Goal: Task Accomplishment & Management: Manage account settings

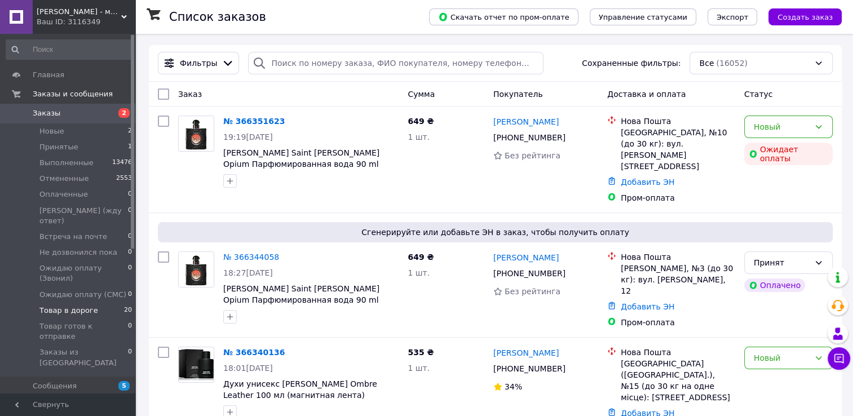
click at [79, 306] on span "Товар в дороге" at bounding box center [68, 311] width 59 height 10
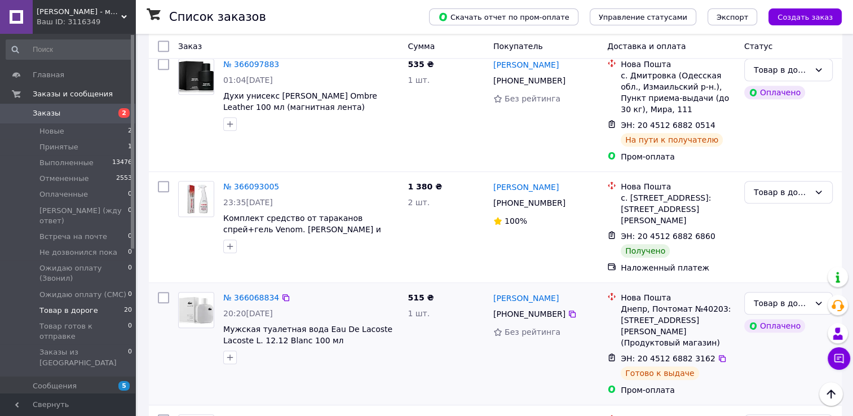
scroll to position [733, 0]
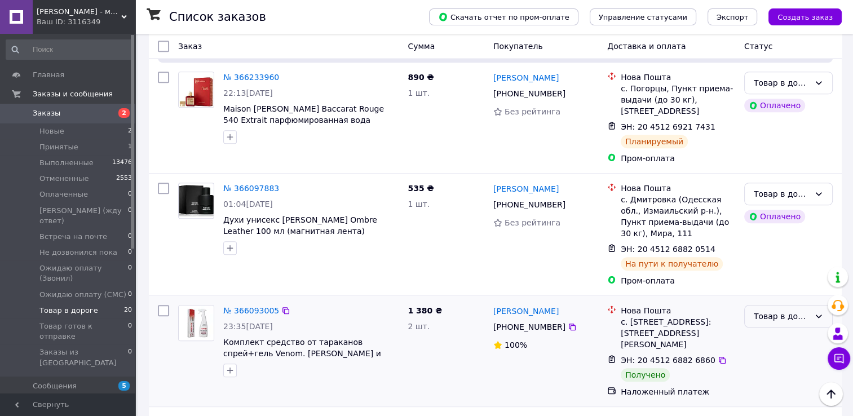
click at [797, 310] on div "Товар в дороге" at bounding box center [782, 316] width 56 height 12
click at [781, 283] on li "Выполнен" at bounding box center [788, 283] width 87 height 20
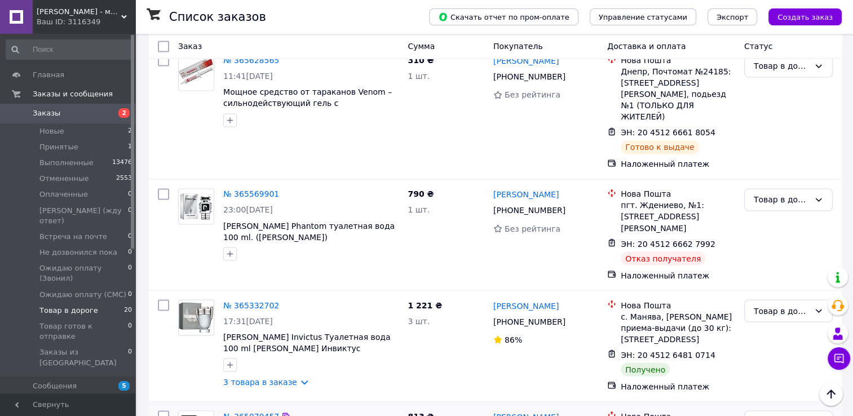
scroll to position [1902, 0]
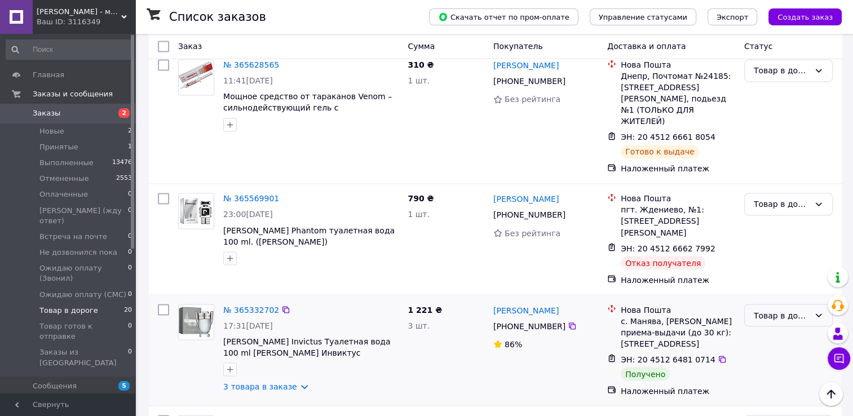
click at [766, 309] on div "Товар в дороге" at bounding box center [782, 315] width 56 height 12
click at [767, 189] on li "Выполнен" at bounding box center [788, 193] width 87 height 20
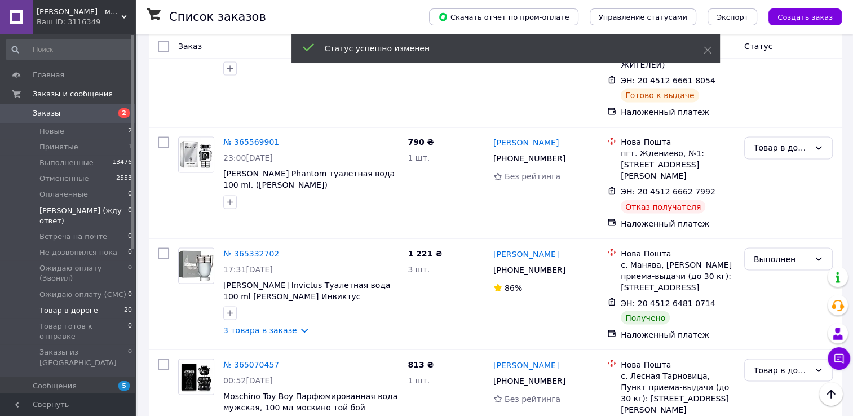
scroll to position [1958, 0]
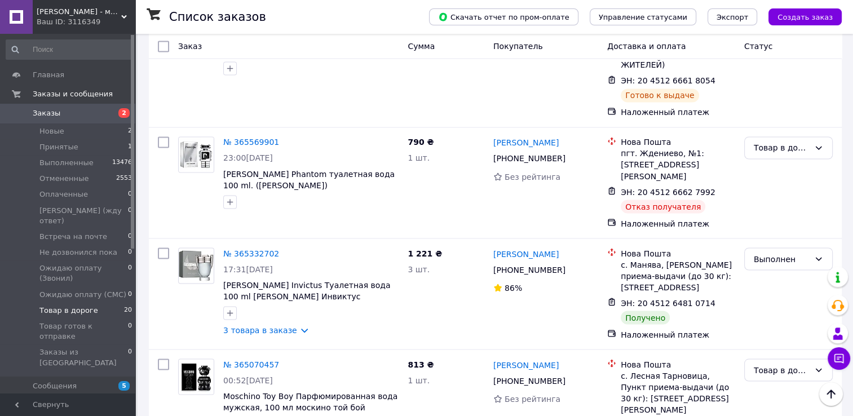
click at [121, 12] on div "Кул Фрай - магазин проверенных товаров и умеренных цен Ваш ID: 3116349" at bounding box center [84, 17] width 103 height 34
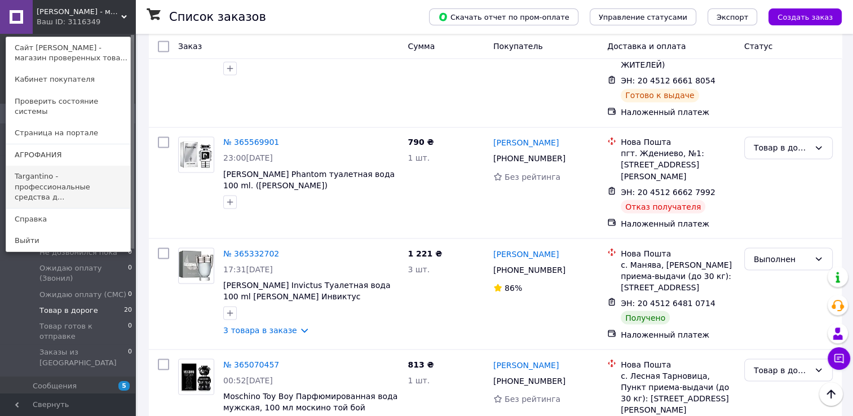
click at [41, 166] on link "Targantino - профессиональные средства д..." at bounding box center [68, 187] width 124 height 42
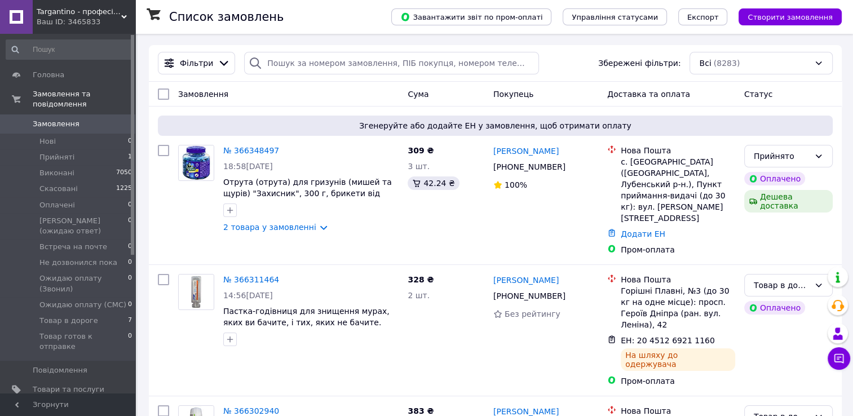
click at [124, 16] on icon at bounding box center [124, 17] width 6 height 6
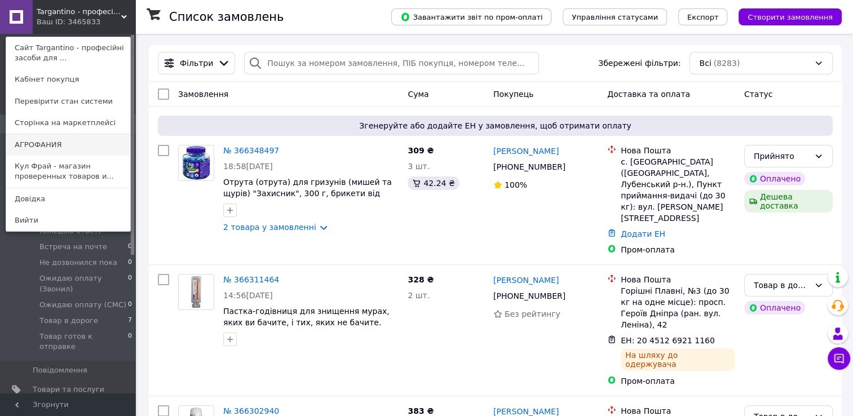
click at [58, 144] on link "АГРОФАНИЯ" at bounding box center [68, 144] width 124 height 21
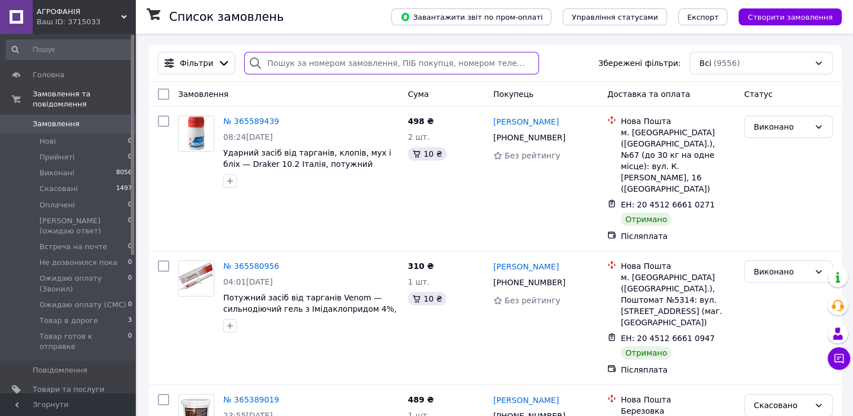
click at [277, 65] on input "search" at bounding box center [391, 63] width 295 height 23
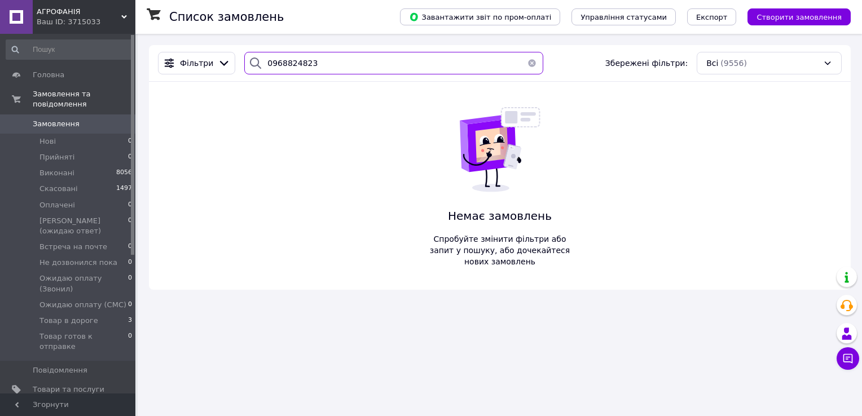
drag, startPoint x: 315, startPoint y: 65, endPoint x: 263, endPoint y: 64, distance: 51.9
click at [263, 64] on input "0968824823" at bounding box center [393, 63] width 299 height 23
type input "0968824823"
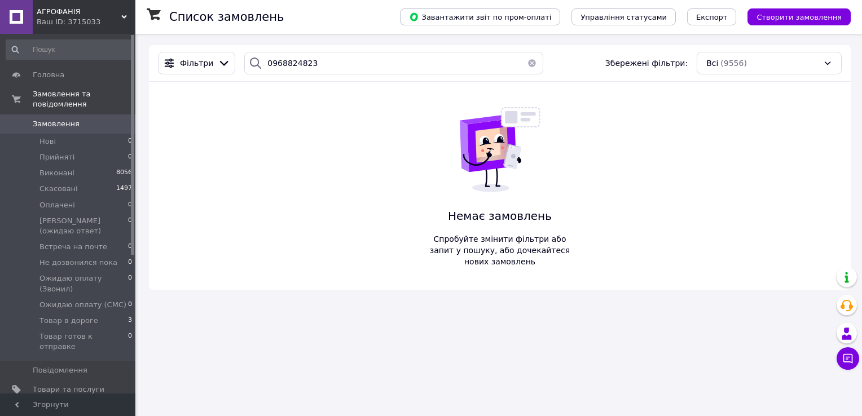
click at [121, 14] on icon at bounding box center [124, 17] width 6 height 6
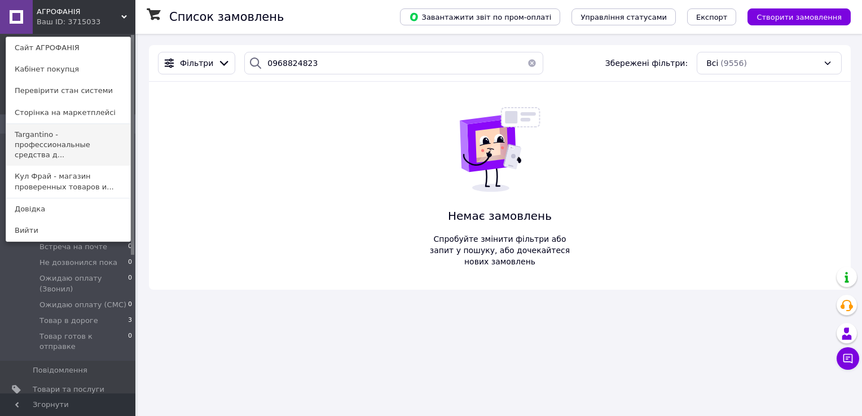
click at [49, 139] on link "Targantino - профессиональные средства д..." at bounding box center [68, 145] width 124 height 42
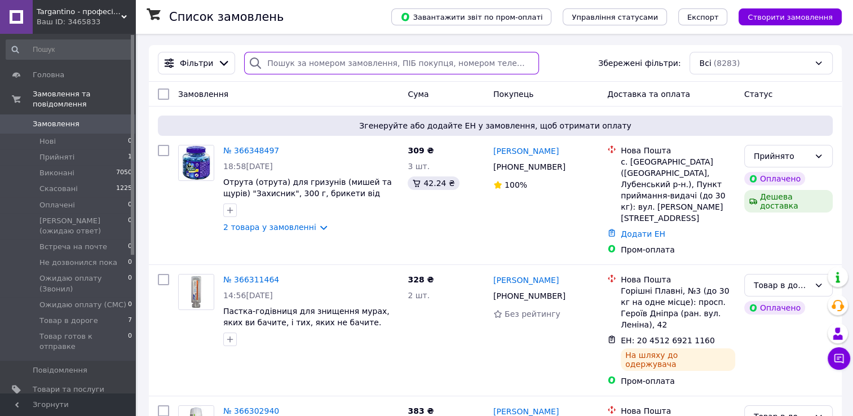
click at [274, 64] on input "search" at bounding box center [391, 63] width 295 height 23
paste input "0968824823"
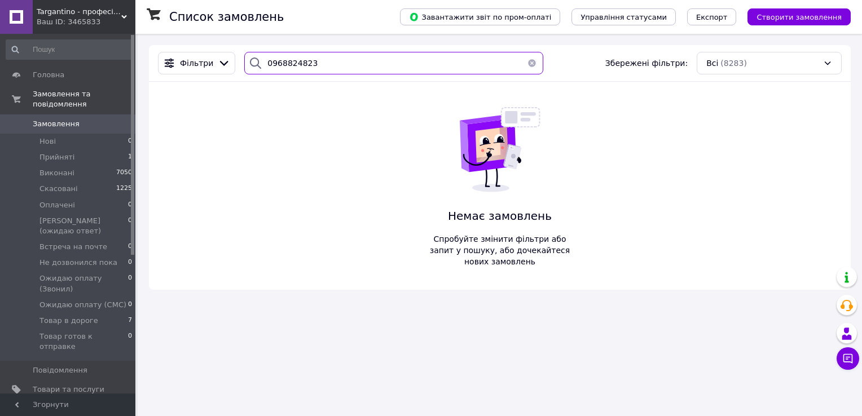
type input "0968824823"
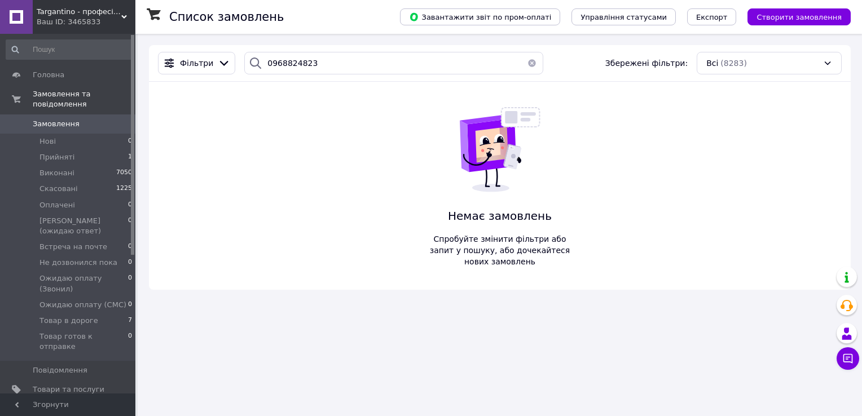
click at [126, 15] on use at bounding box center [124, 16] width 6 height 3
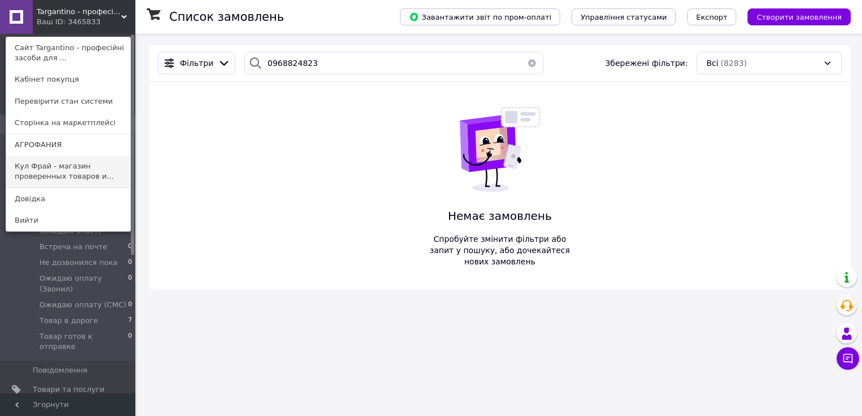
click at [38, 170] on link "Кул Фрай - магазин проверенных товаров и..." at bounding box center [68, 172] width 124 height 32
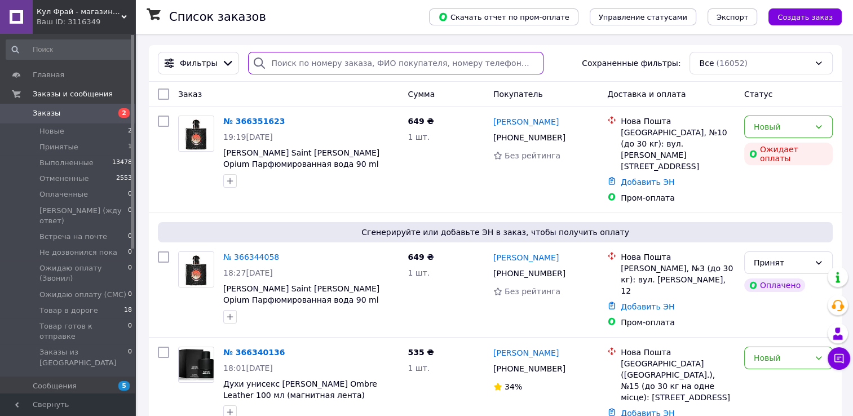
click at [276, 62] on input "search" at bounding box center [395, 63] width 295 height 23
paste input "0968824823"
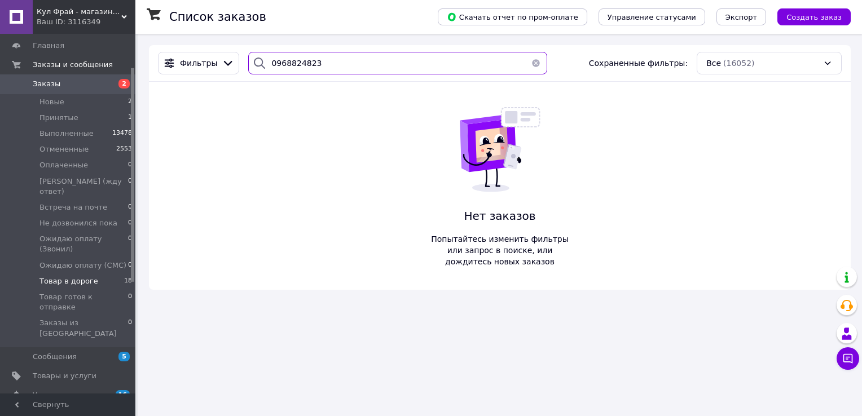
scroll to position [56, 0]
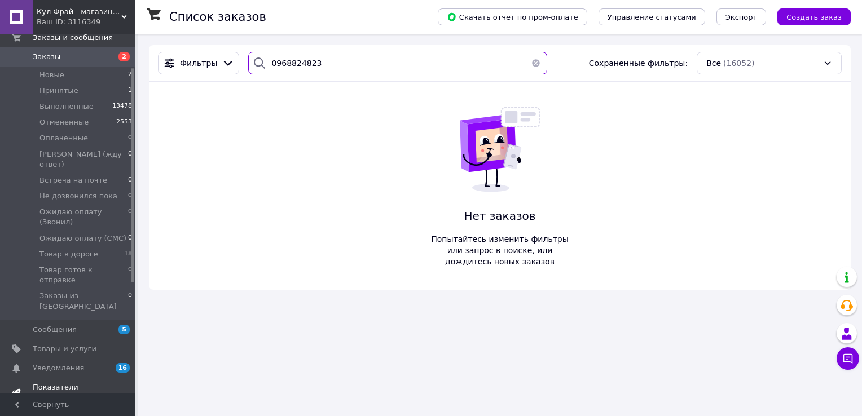
type input "0968824823"
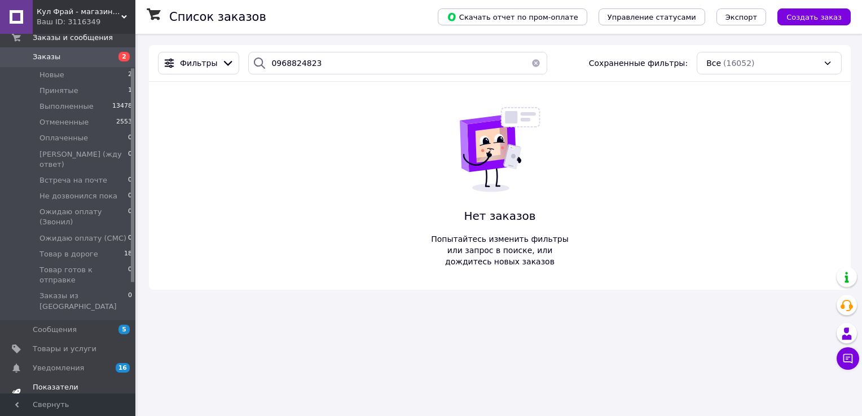
click at [55, 382] on span "Показатели работы компании" at bounding box center [69, 392] width 72 height 20
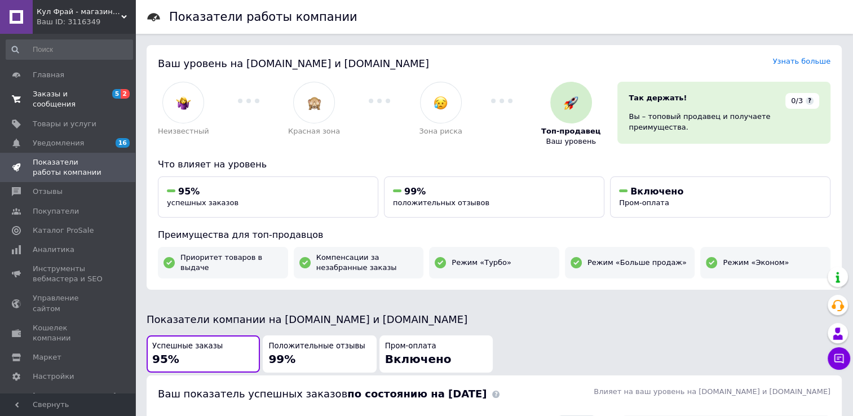
click at [42, 92] on span "Заказы и сообщения" at bounding box center [69, 99] width 72 height 20
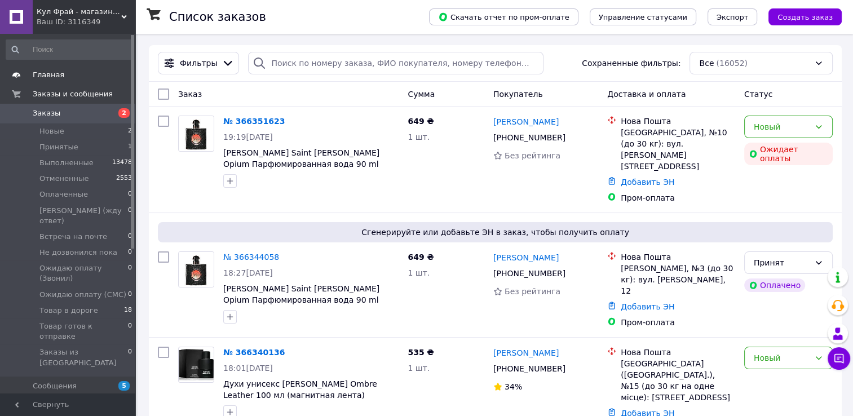
click at [58, 72] on span "Главная" at bounding box center [49, 75] width 32 height 10
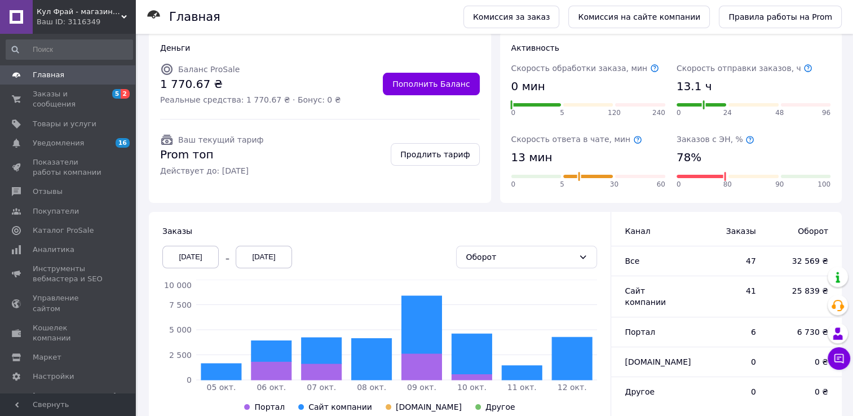
scroll to position [133, 0]
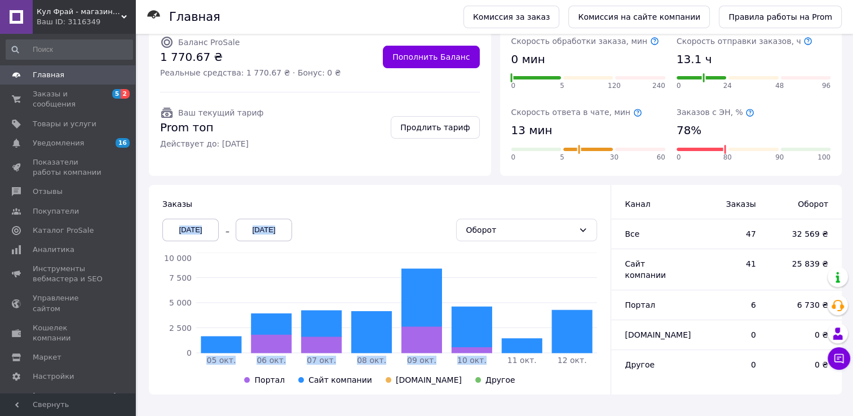
drag, startPoint x: 409, startPoint y: 230, endPoint x: 356, endPoint y: 186, distance: 68.9
click at [356, 186] on div "Заказы 05.10.2025 12.10.2025 Оборот 05 окт. 06 окт. 07 окт. 08 окт. 09 окт. 10 …" at bounding box center [380, 290] width 462 height 210
click at [130, 17] on div "Ваш ID: 3116349" at bounding box center [86, 22] width 99 height 10
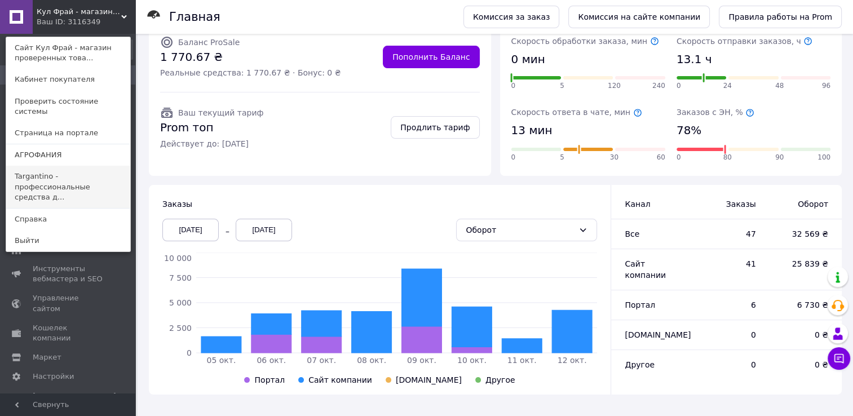
click at [42, 166] on link "Targantino - профессиональные средства д..." at bounding box center [68, 187] width 124 height 42
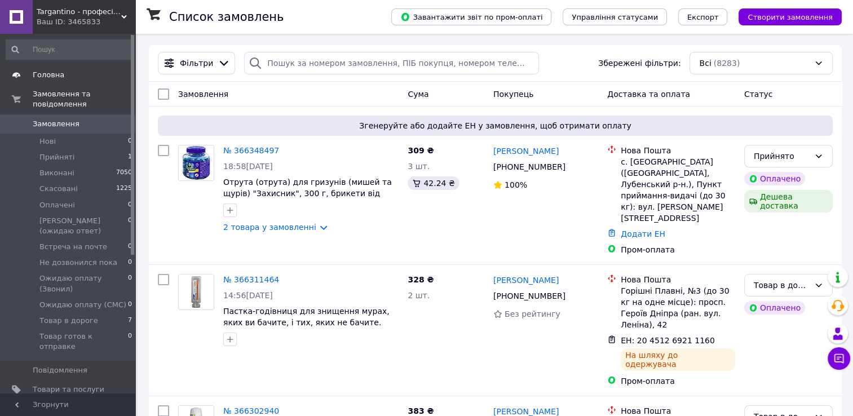
click at [41, 78] on span "Головна" at bounding box center [49, 75] width 32 height 10
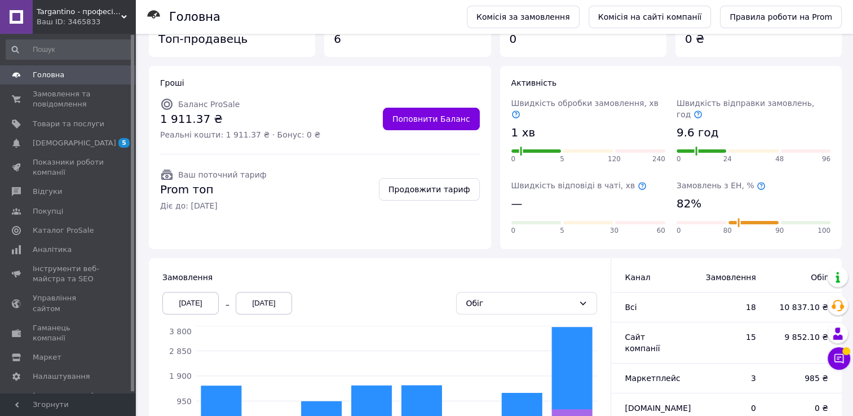
scroll to position [133, 0]
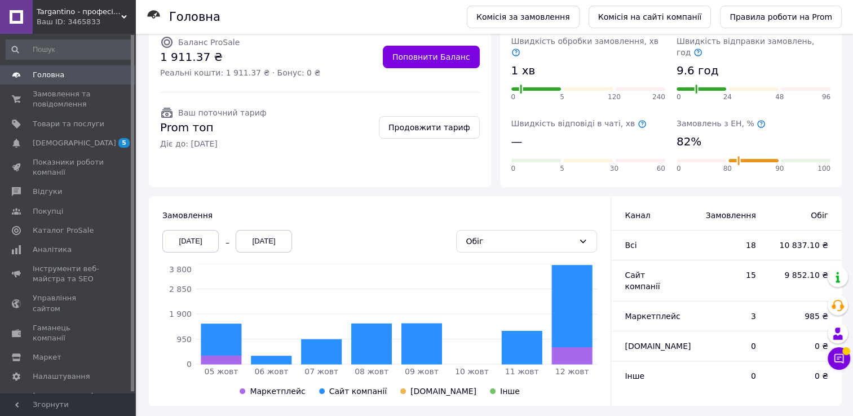
click at [124, 12] on div "Targantino - професійні засоби для ліквідації шкідників Ваш ID: 3465833" at bounding box center [84, 17] width 103 height 34
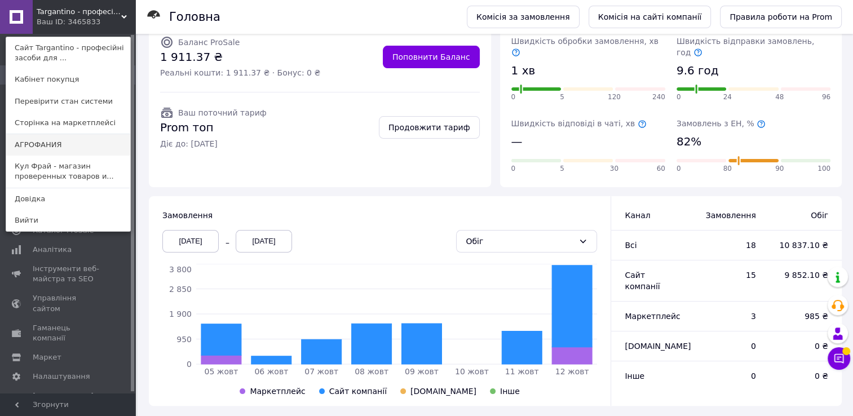
click at [37, 149] on link "АГРОФАНИЯ" at bounding box center [68, 144] width 124 height 21
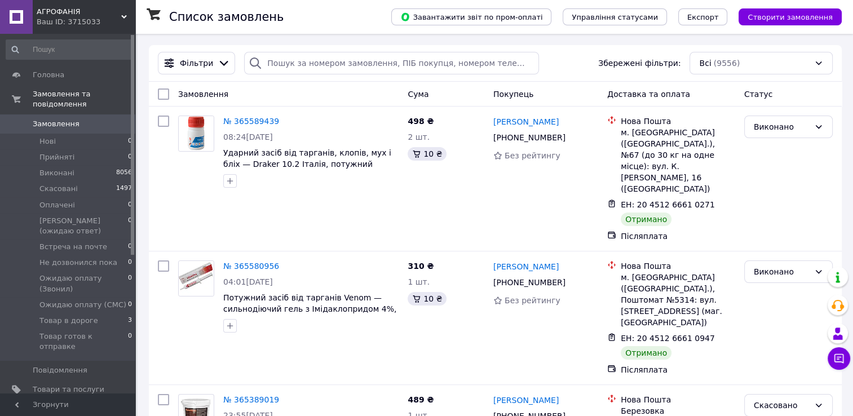
click at [122, 16] on icon at bounding box center [124, 17] width 6 height 6
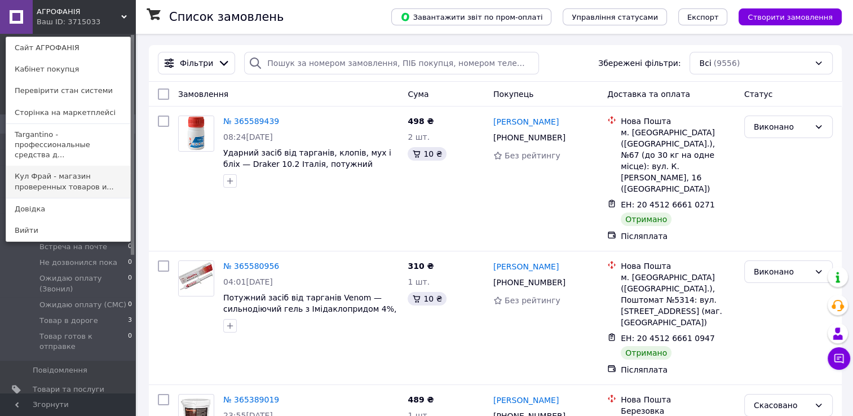
click at [39, 171] on link "Кул Фрай - магазин проверенных товаров и..." at bounding box center [68, 182] width 124 height 32
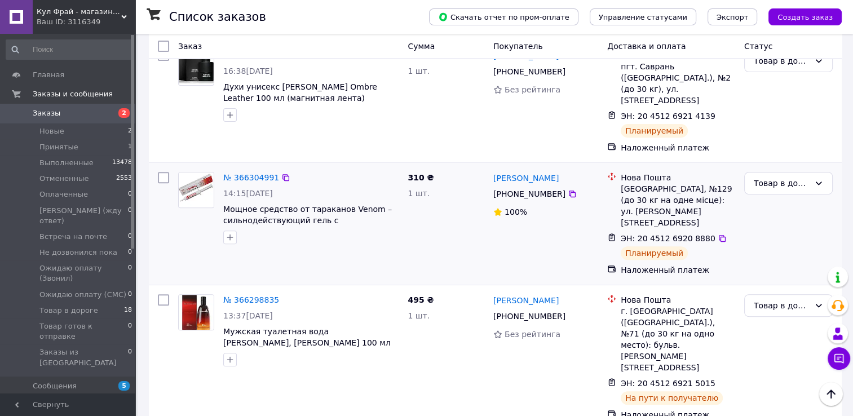
scroll to position [451, 0]
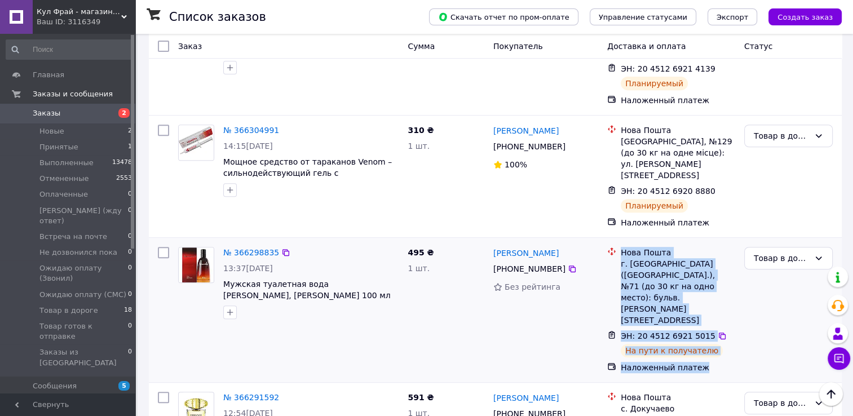
drag, startPoint x: 622, startPoint y: 186, endPoint x: 703, endPoint y: 270, distance: 116.9
click at [703, 270] on ul "Нова Пошта г. Киев (Киевская обл.), №71 (до 30 кг на одно место): бульв. Ивана …" at bounding box center [671, 310] width 128 height 131
drag, startPoint x: 703, startPoint y: 270, endPoint x: 665, endPoint y: 218, distance: 65.0
copy ul "Нова Пошта г. Киев (Киевская обл.), №71 (до 30 кг на одно место): бульв. Ивана …"
click at [246, 248] on link "№ 366298835" at bounding box center [251, 252] width 56 height 9
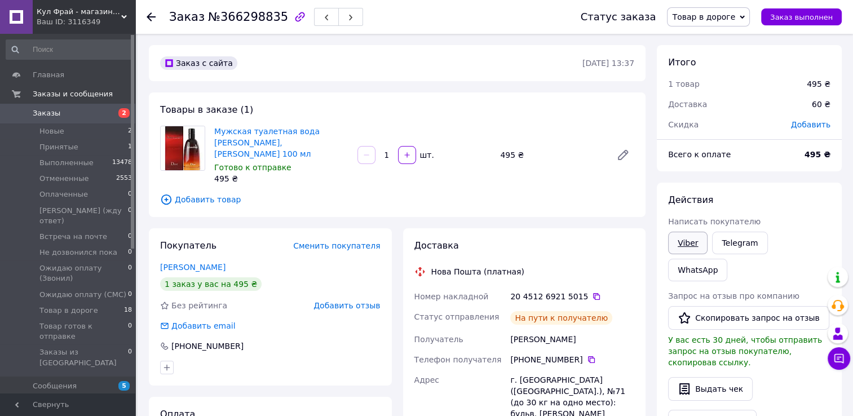
click at [684, 245] on link "Viber" at bounding box center [687, 243] width 39 height 23
click at [124, 15] on icon at bounding box center [124, 17] width 6 height 6
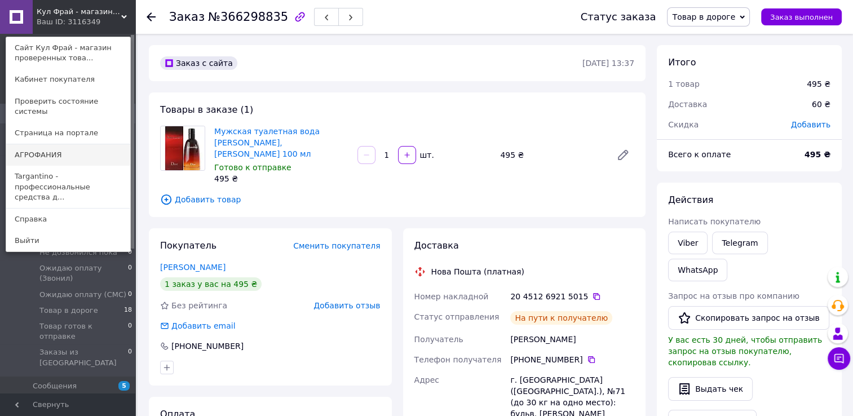
click at [39, 150] on link "АГРОФАНИЯ" at bounding box center [68, 154] width 124 height 21
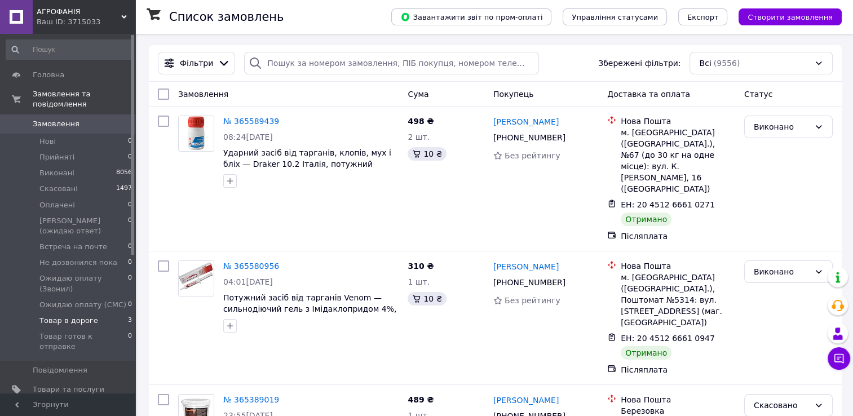
click at [84, 316] on span "Товар в дороге" at bounding box center [68, 321] width 59 height 10
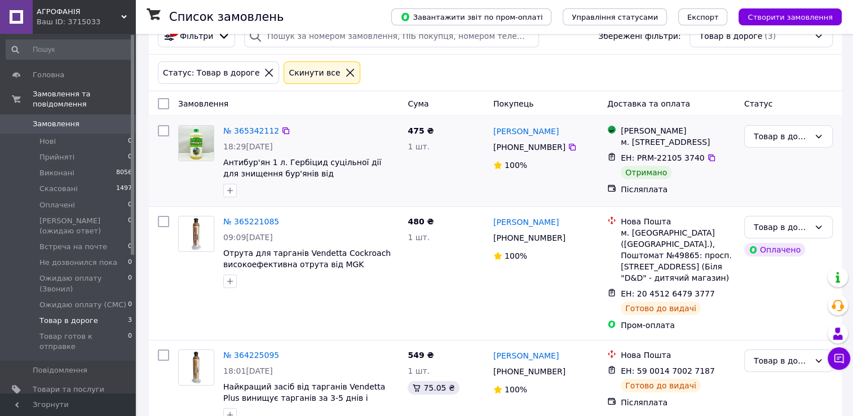
scroll to position [51, 0]
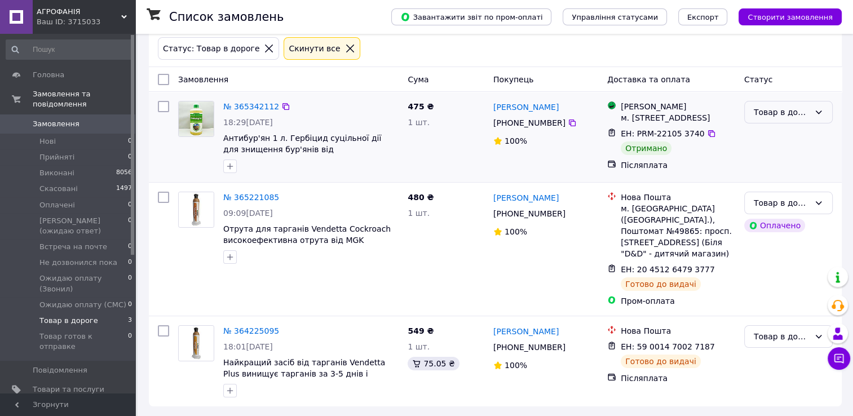
click at [776, 113] on div "Товар в дороге" at bounding box center [782, 112] width 56 height 12
click at [775, 157] on li "Виконано" at bounding box center [788, 157] width 87 height 20
click at [124, 15] on icon at bounding box center [124, 17] width 6 height 6
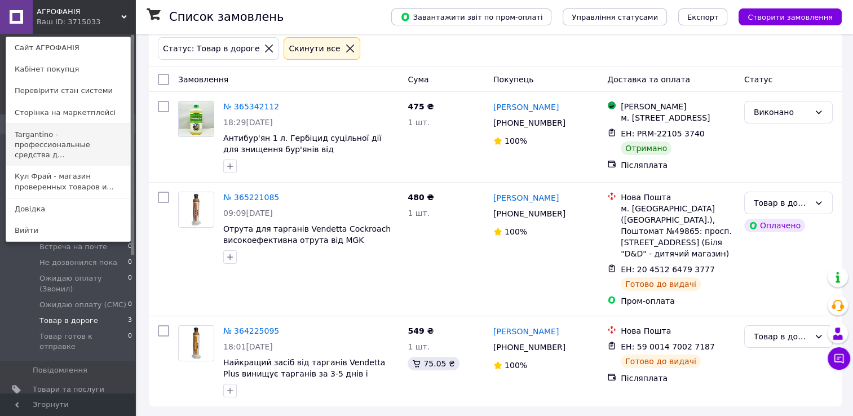
click at [45, 142] on link "Targantino - профессиональные средства д..." at bounding box center [68, 145] width 124 height 42
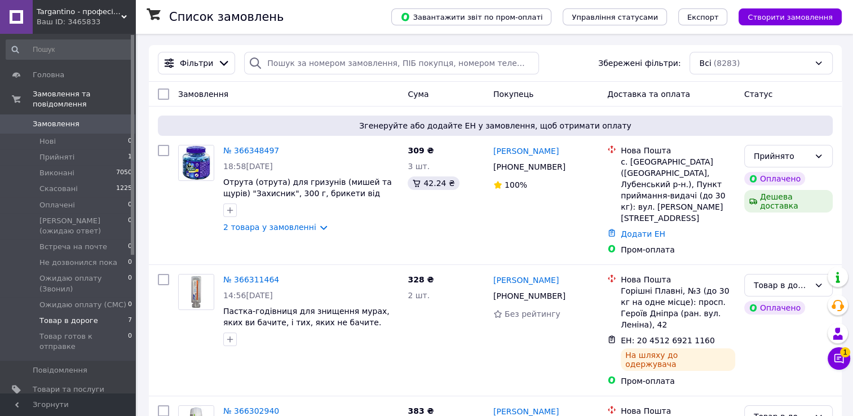
click at [87, 316] on span "Товар в дороге" at bounding box center [68, 321] width 59 height 10
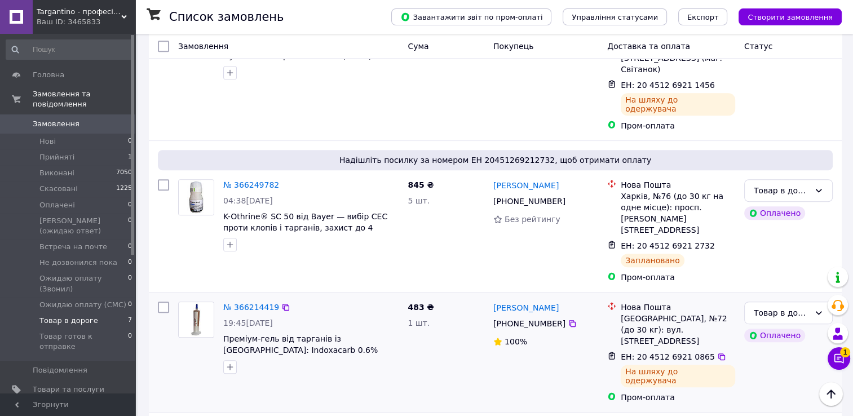
scroll to position [519, 0]
click at [843, 362] on icon at bounding box center [840, 359] width 10 height 10
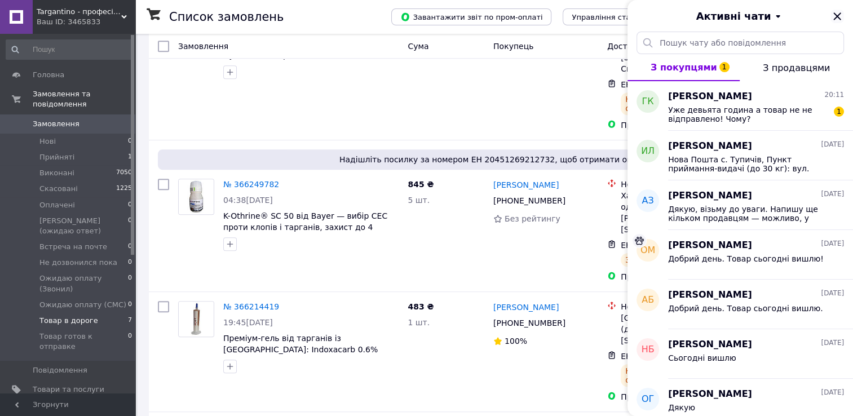
click at [839, 16] on icon "Закрити" at bounding box center [838, 17] width 14 height 14
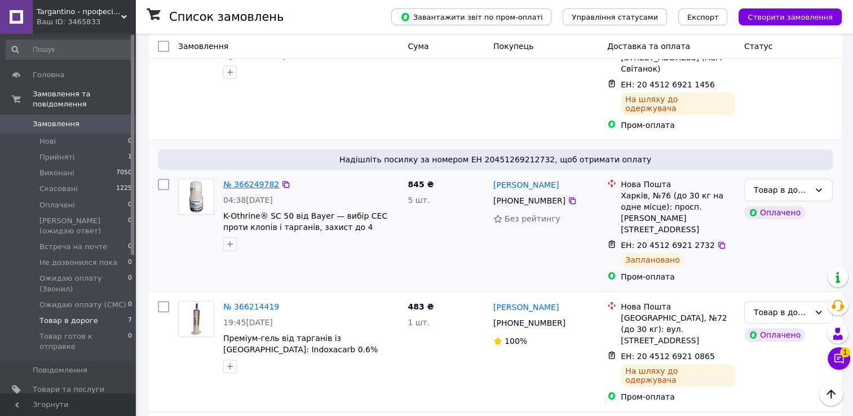
click at [240, 180] on link "№ 366249782" at bounding box center [251, 184] width 56 height 9
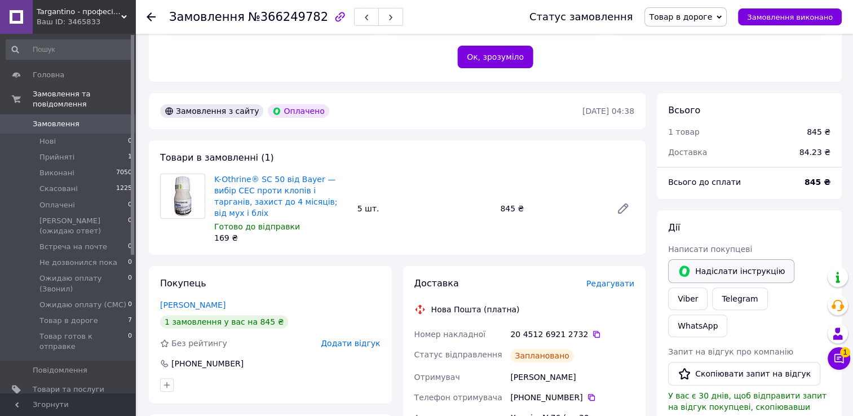
scroll to position [282, 0]
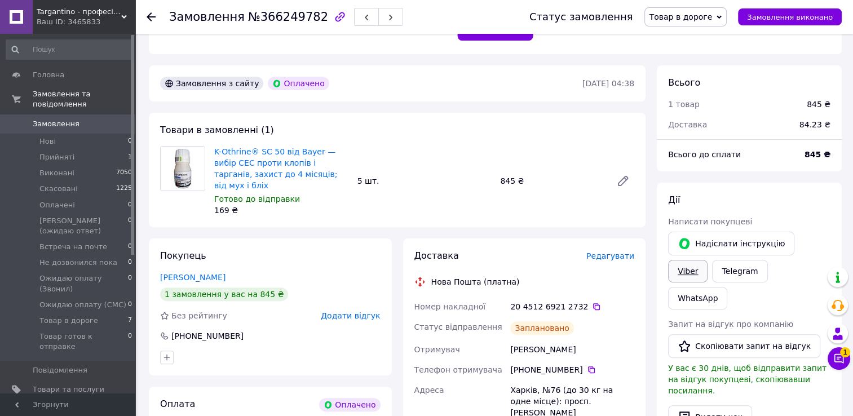
click at [708, 260] on link "Viber" at bounding box center [687, 271] width 39 height 23
click at [839, 363] on icon at bounding box center [839, 358] width 11 height 11
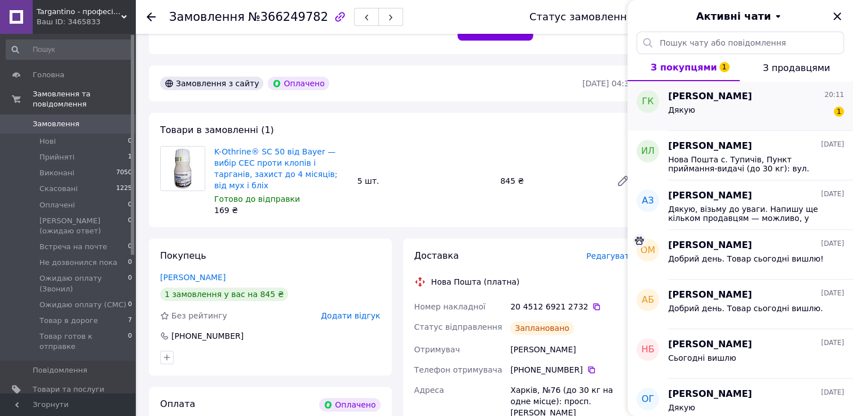
click at [699, 121] on div "Дякую 1" at bounding box center [756, 112] width 176 height 18
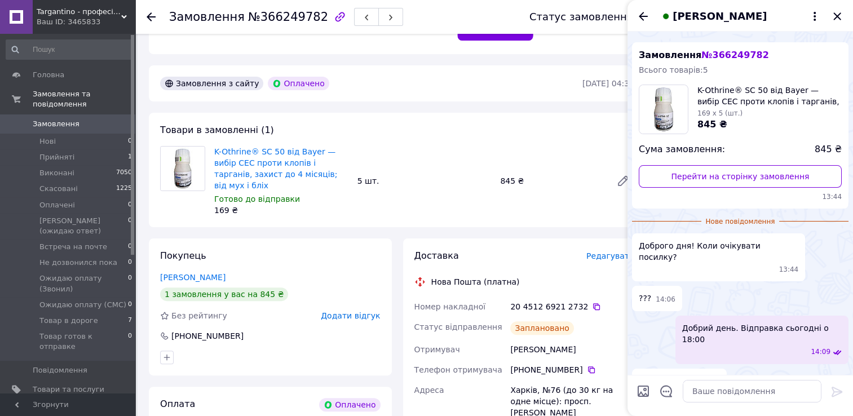
scroll to position [19, 0]
click at [841, 15] on icon "Закрити" at bounding box center [838, 17] width 14 height 14
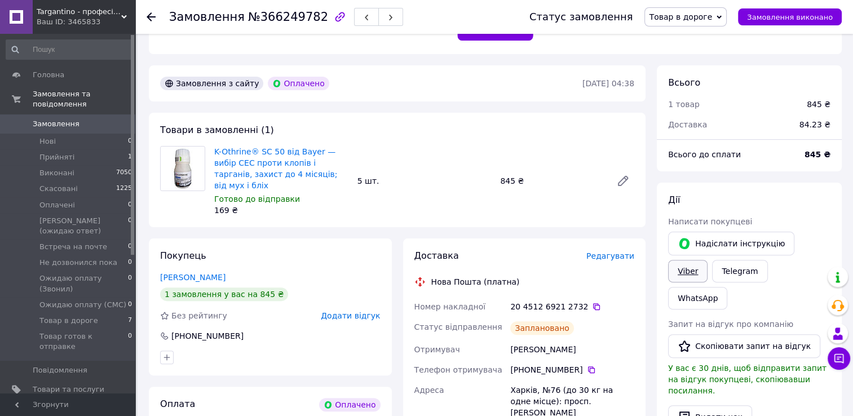
click at [708, 260] on link "Viber" at bounding box center [687, 271] width 39 height 23
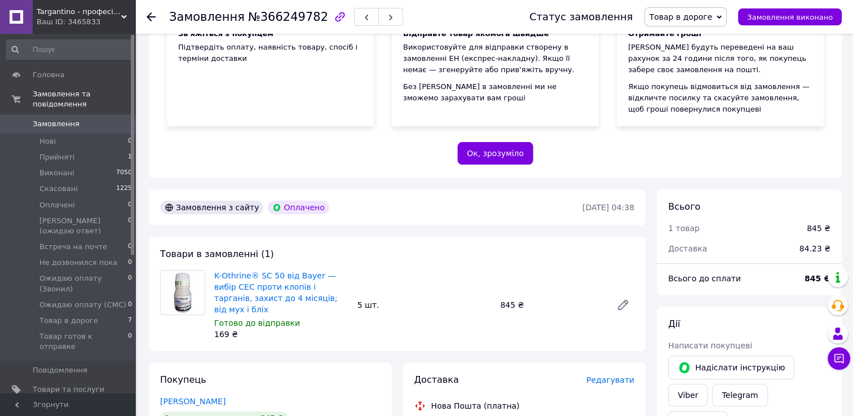
scroll to position [113, 0]
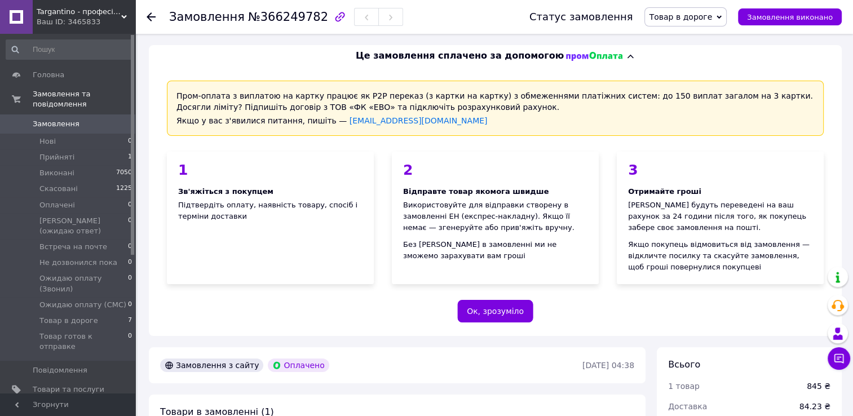
scroll to position [113, 0]
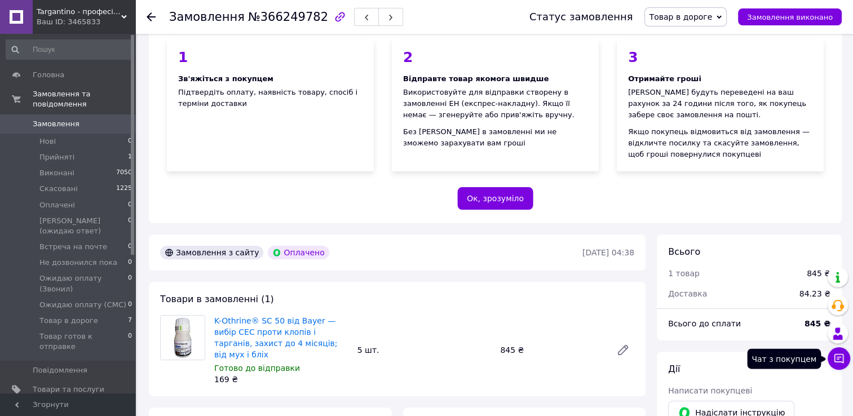
click at [838, 362] on icon at bounding box center [840, 359] width 10 height 10
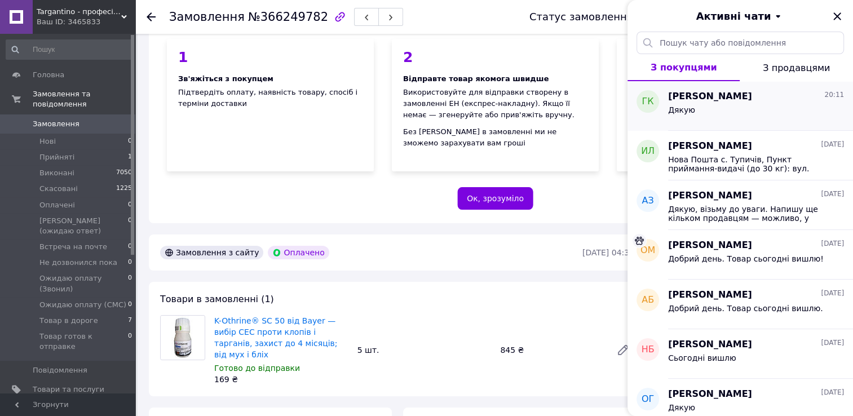
click at [721, 110] on div "Дякую" at bounding box center [756, 112] width 176 height 18
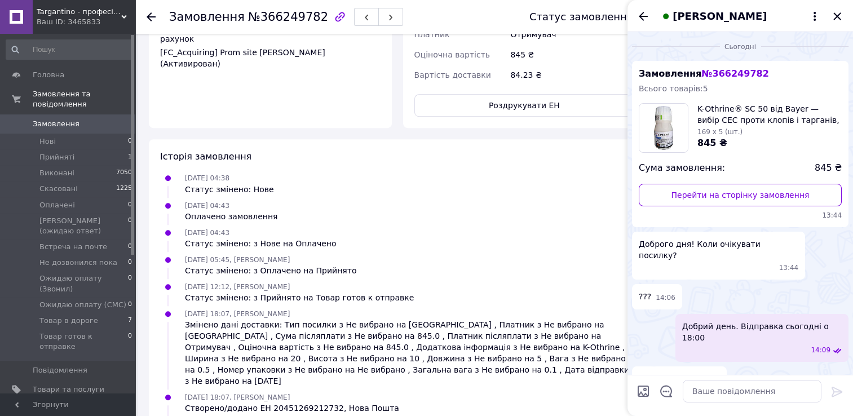
scroll to position [715, 0]
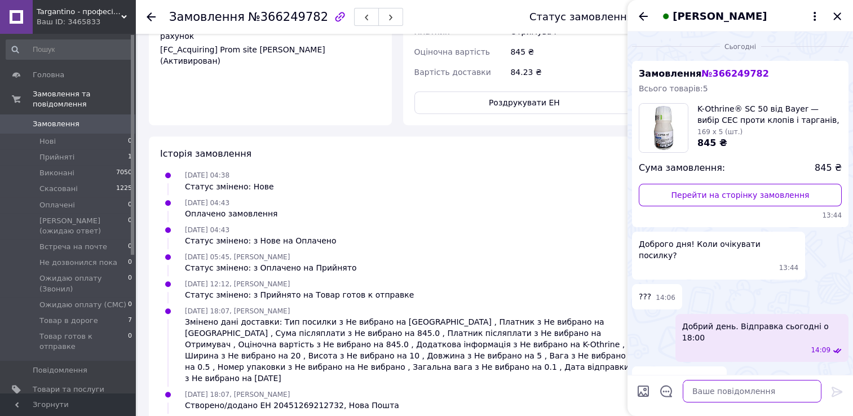
click at [710, 390] on textarea at bounding box center [752, 391] width 139 height 23
paste textarea "Посылку отправили примерно в 18:30. Возможно, её ещё не успели отсканировать и …"
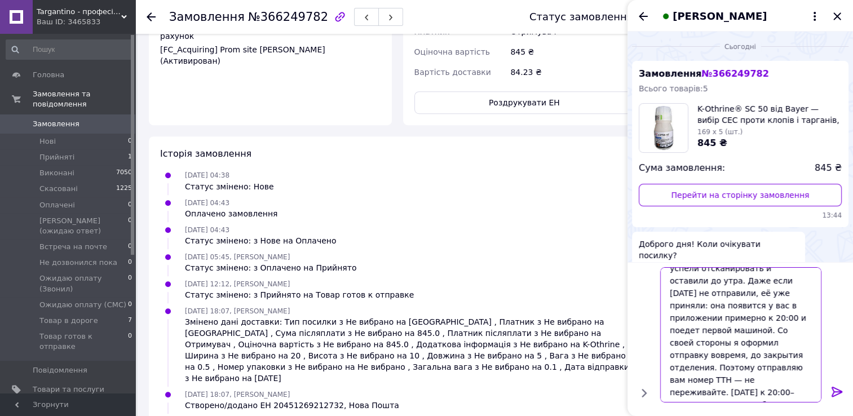
scroll to position [36, 0]
click at [769, 305] on textarea "Посылку отправили примерно в 18:30. Возможно, её ещё не успели отсканировать и …" at bounding box center [740, 334] width 161 height 135
click at [770, 307] on textarea "Посылку отправили примерно в 18:30. Возможно, её ещё не успели отсканировать и …" at bounding box center [740, 334] width 161 height 135
click at [770, 306] on textarea "Посылку отправили примерно в 18:30. Возможно, её ещё не успели отсканировать и …" at bounding box center [740, 334] width 161 height 135
click at [773, 304] on textarea "Посылку отправили примерно в 18:30. Возможно, её ещё не успели отсканировать и …" at bounding box center [740, 334] width 161 height 135
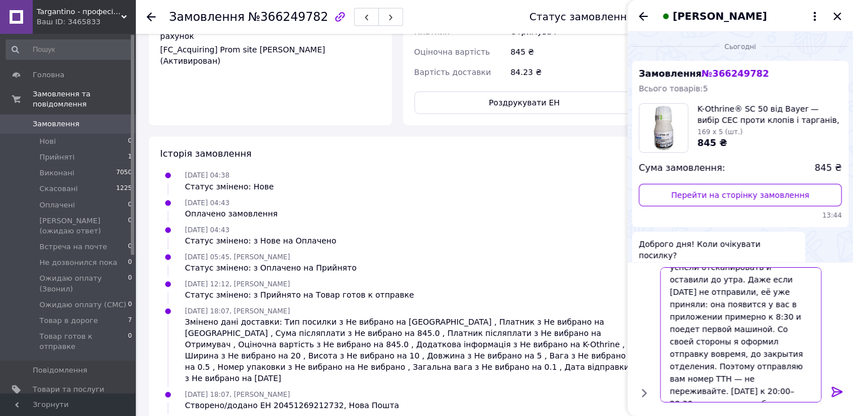
click at [723, 391] on textarea "Посылку отправили примерно в 18:30. Возможно, её ещё не успели отсканировать и …" at bounding box center [740, 334] width 161 height 135
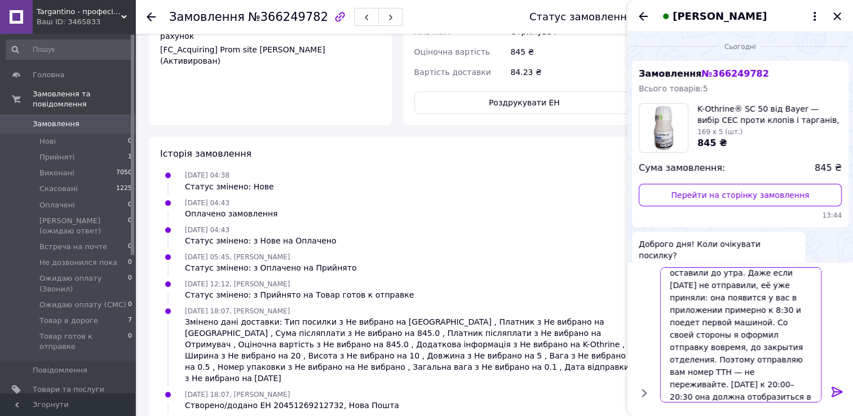
scroll to position [55, 0]
type textarea "Посылку отправили примерно в 18:30. Возможно, её ещё не успели отсканировать и …"
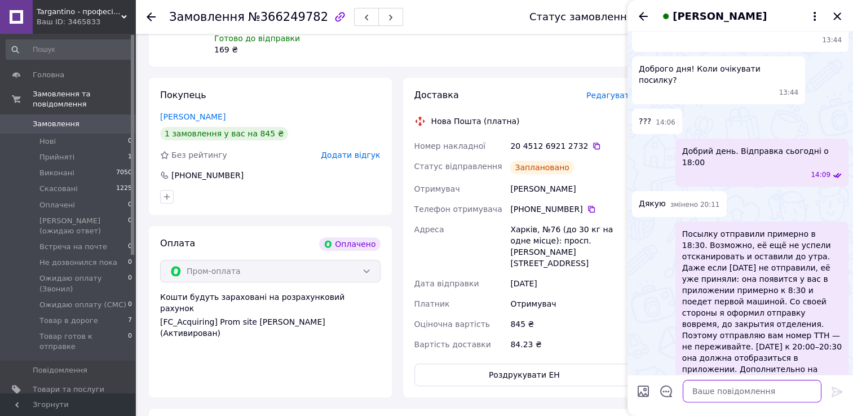
scroll to position [433, 0]
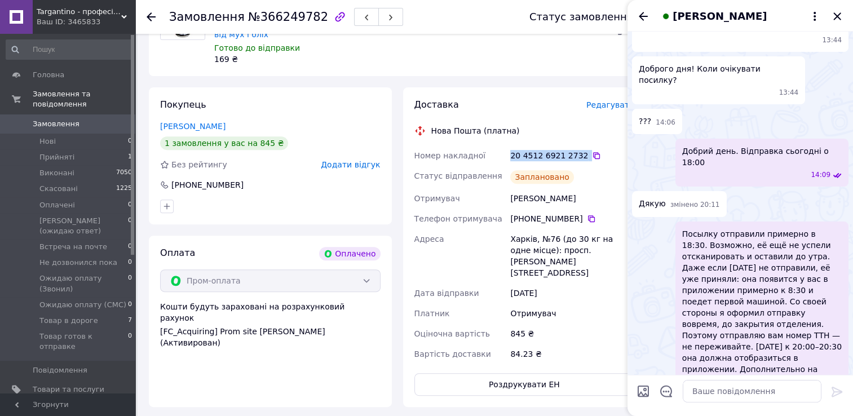
drag, startPoint x: 510, startPoint y: 143, endPoint x: 579, endPoint y: 140, distance: 69.4
click at [579, 150] on div "20 4512 6921 2732" at bounding box center [572, 155] width 124 height 11
drag, startPoint x: 579, startPoint y: 140, endPoint x: 571, endPoint y: 142, distance: 8.5
copy div "20 4512 6921 2732"
click at [706, 391] on textarea at bounding box center [752, 391] width 139 height 23
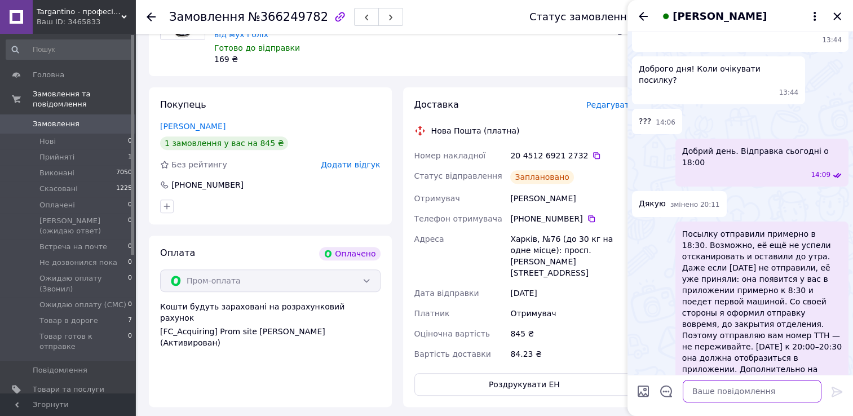
paste textarea "20 4512 6921 2732"
type textarea "20 4512 6921 2732"
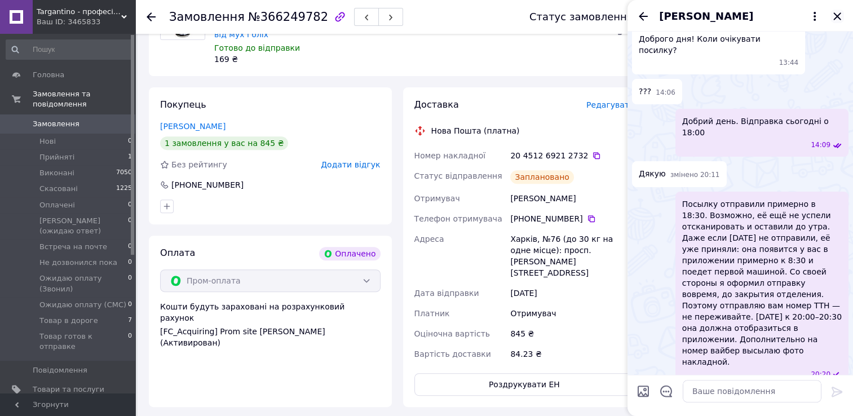
click at [837, 15] on icon "Закрити" at bounding box center [837, 15] width 7 height 7
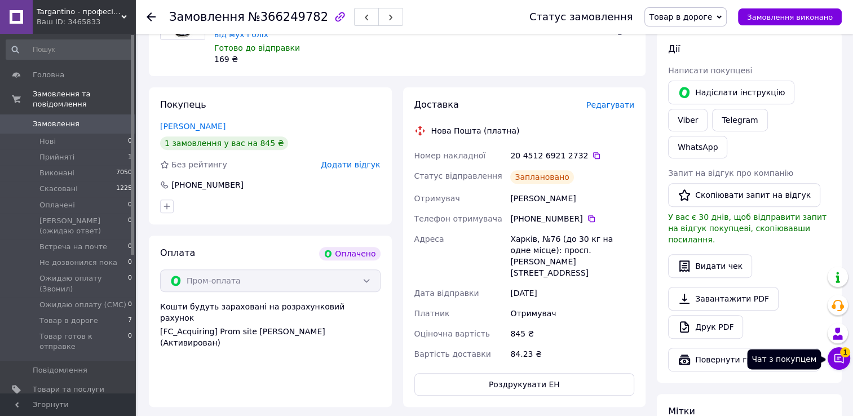
click at [835, 359] on icon at bounding box center [839, 358] width 11 height 11
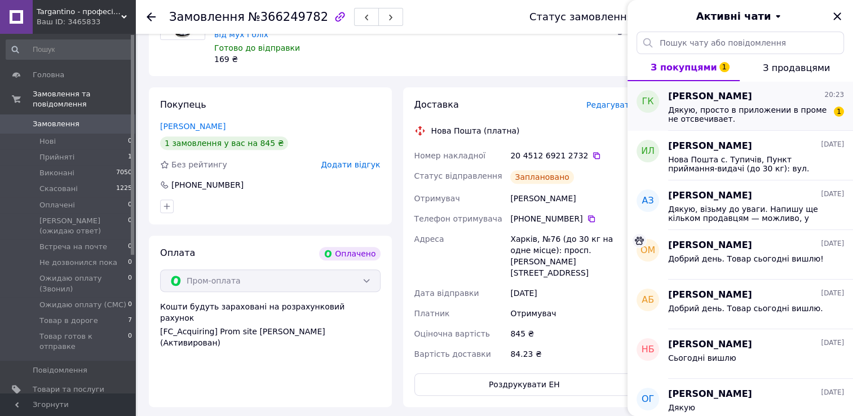
click at [743, 116] on span "Дякую, просто в приложении в проме не отсвечивает." at bounding box center [748, 114] width 160 height 18
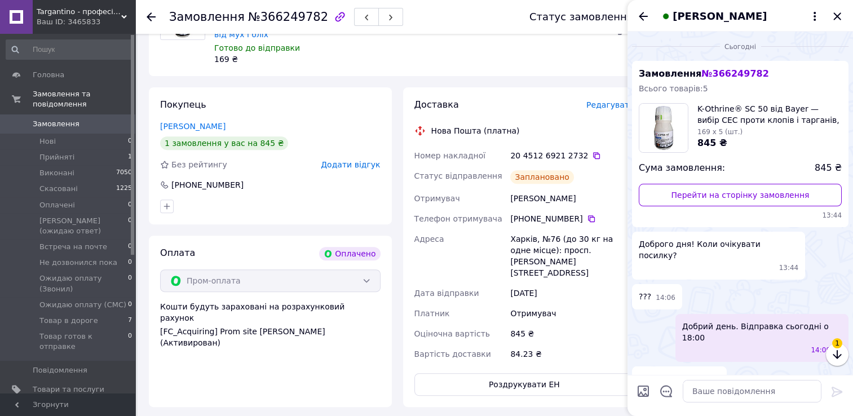
scroll to position [278, 0]
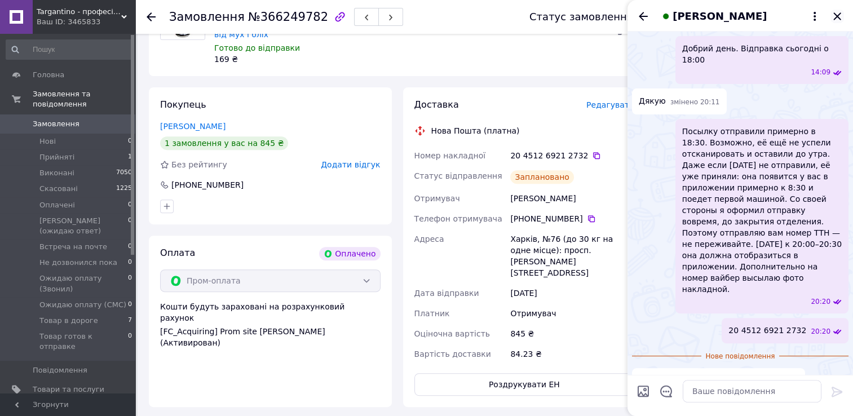
click at [836, 18] on icon "Закрити" at bounding box center [838, 17] width 14 height 14
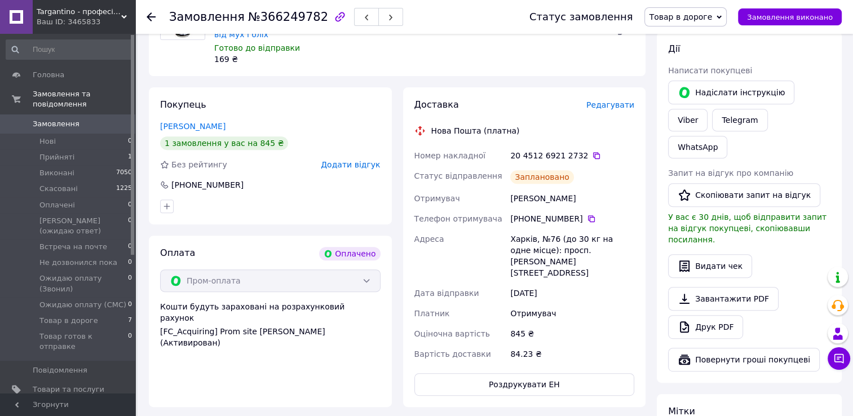
click at [122, 15] on icon at bounding box center [124, 17] width 6 height 6
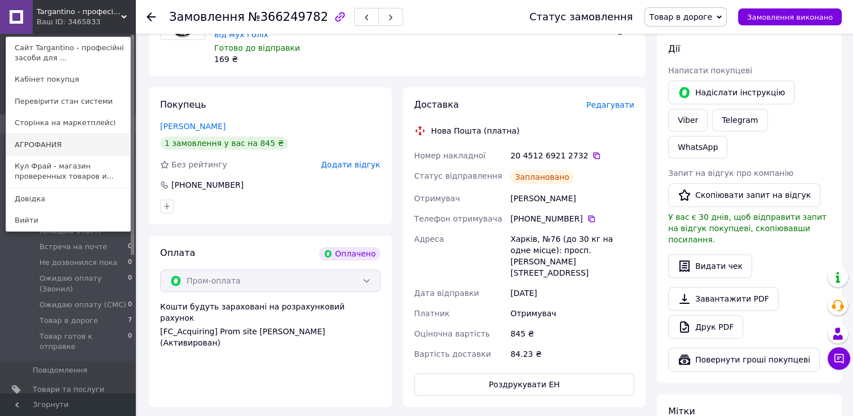
click at [52, 142] on link "АГРОФАНИЯ" at bounding box center [68, 144] width 124 height 21
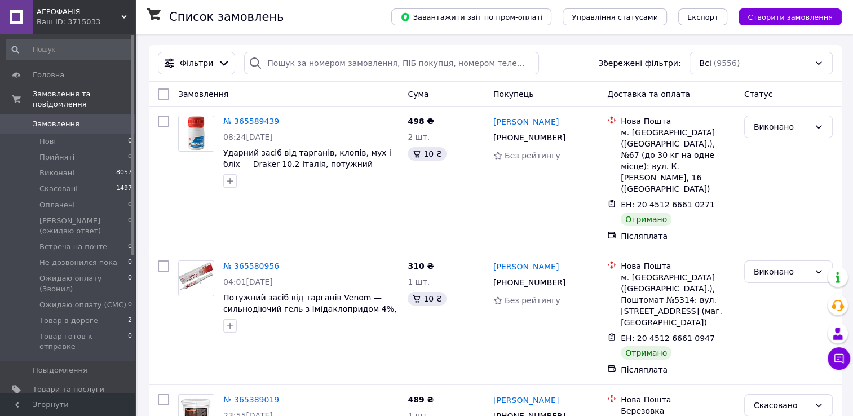
click at [63, 385] on span "Товари та послуги" at bounding box center [69, 390] width 72 height 10
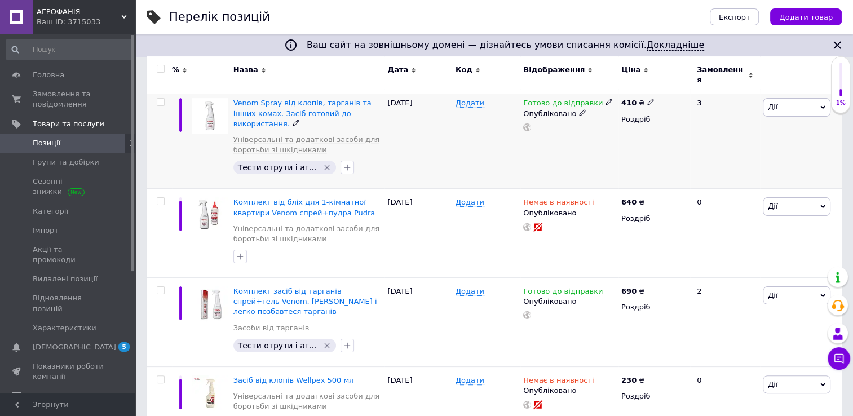
scroll to position [226, 0]
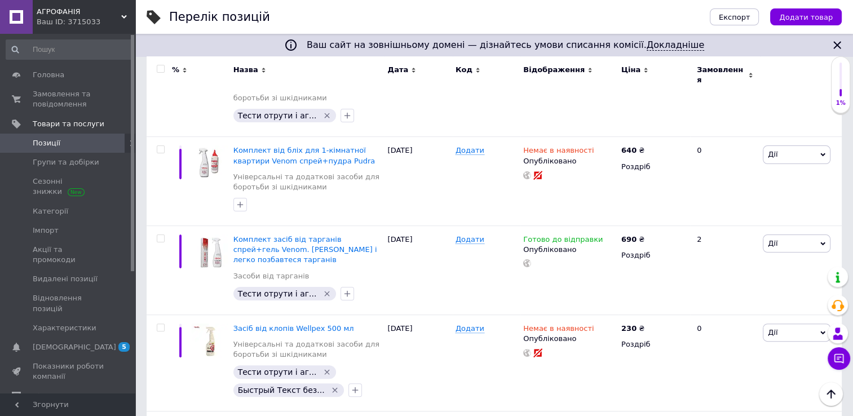
click at [122, 12] on div "АГРОФАНІЯ Ваш ID: 3715033" at bounding box center [84, 17] width 103 height 34
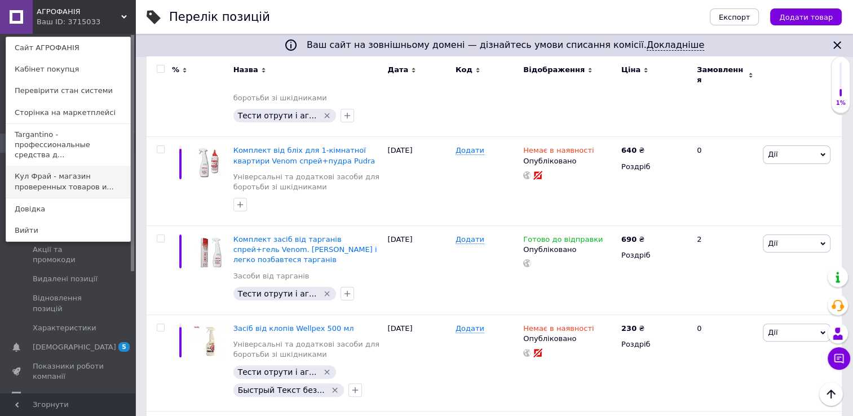
click at [44, 175] on link "Кул Фрай - магазин проверенных товаров и..." at bounding box center [68, 182] width 124 height 32
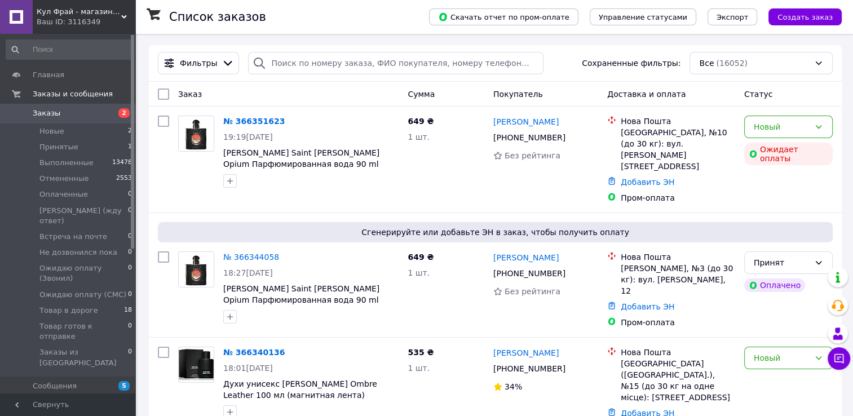
click at [56, 400] on span "Товары и услуги" at bounding box center [65, 405] width 64 height 10
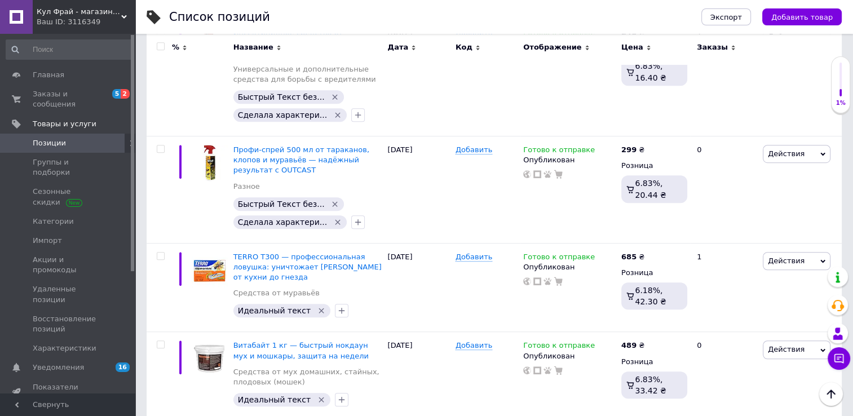
scroll to position [9304, 0]
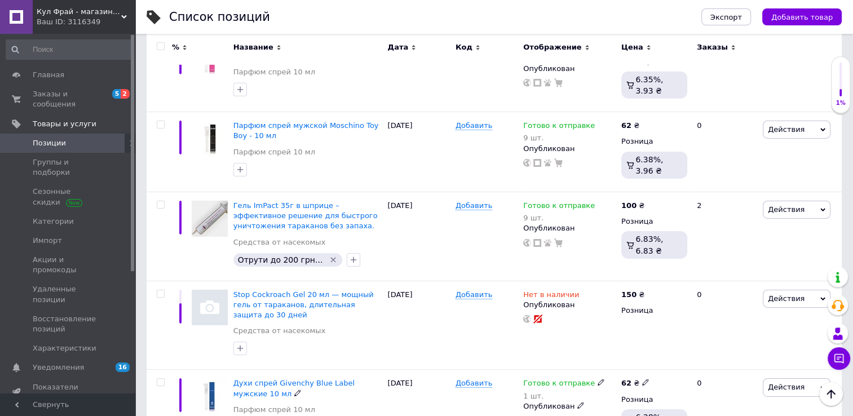
scroll to position [7876, 0]
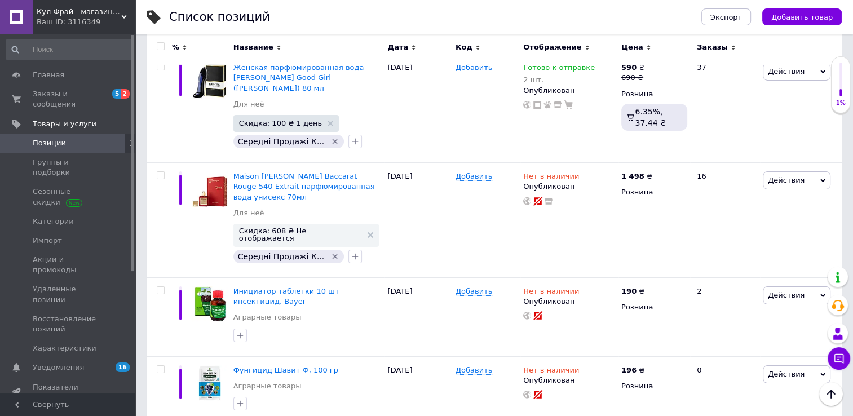
scroll to position [8537, 0]
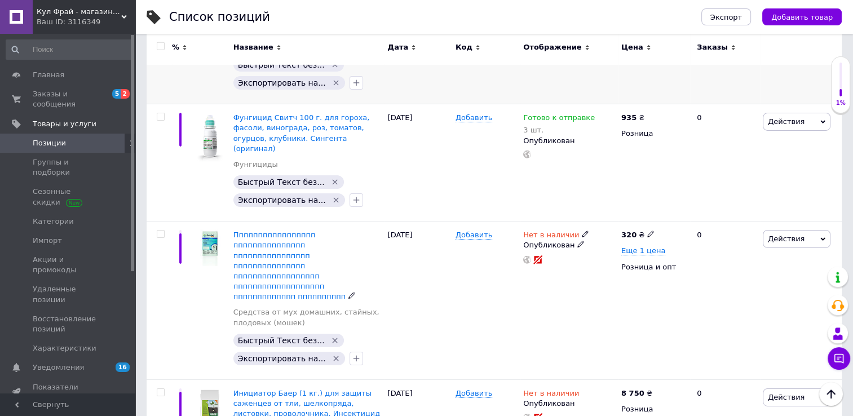
scroll to position [3666, 0]
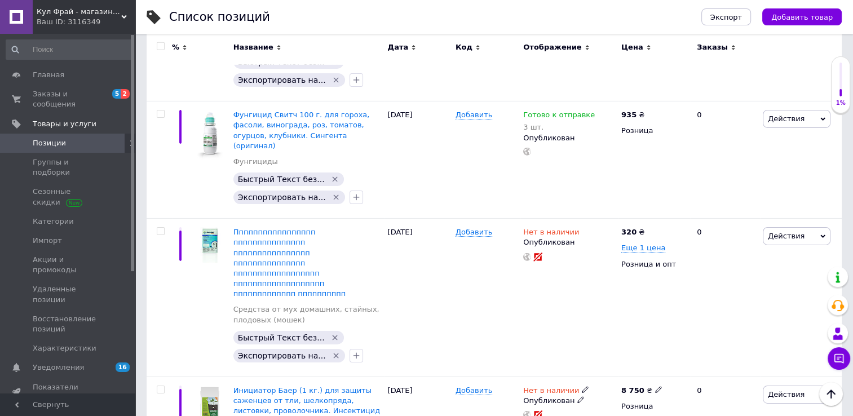
scroll to position [3779, 0]
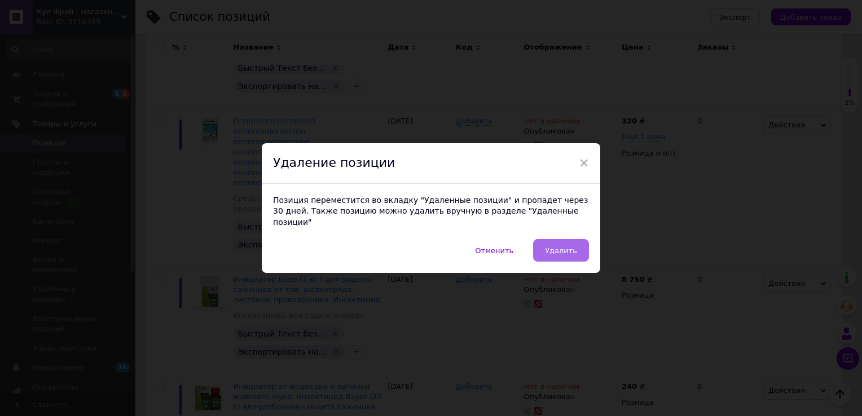
click at [570, 246] on span "Удалить" at bounding box center [561, 250] width 32 height 8
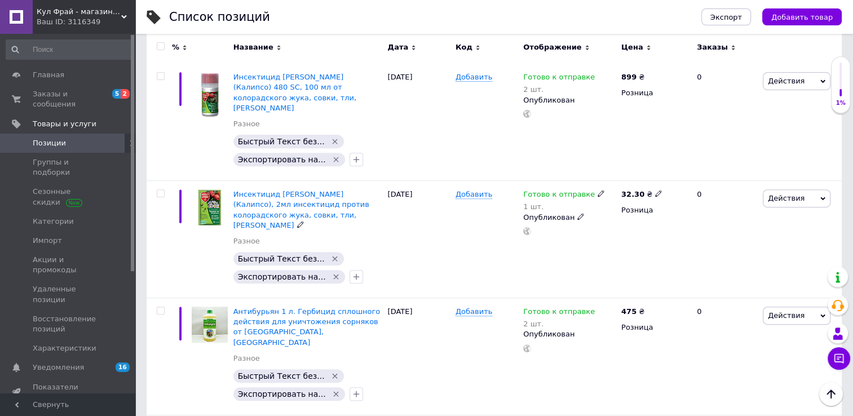
scroll to position [0, 0]
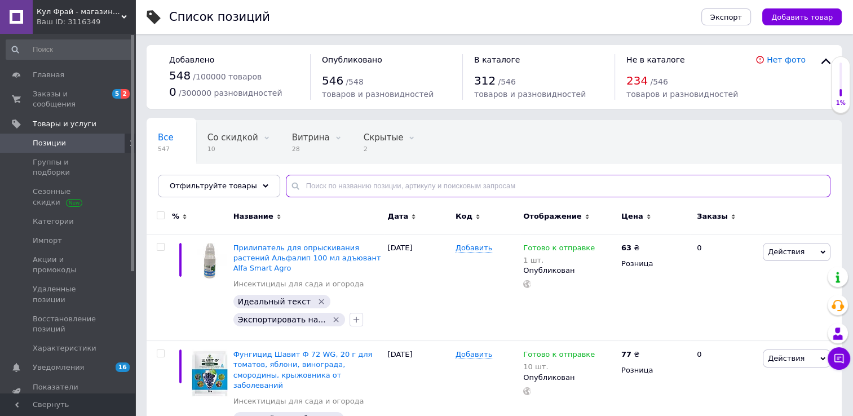
click at [302, 184] on input "text" at bounding box center [558, 186] width 545 height 23
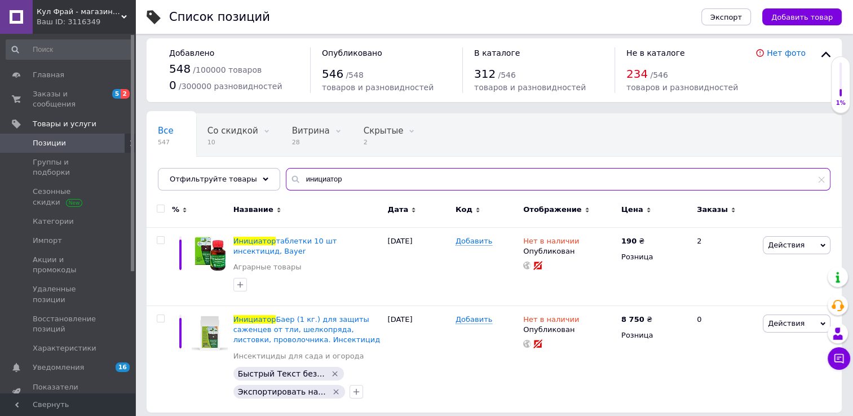
scroll to position [14, 0]
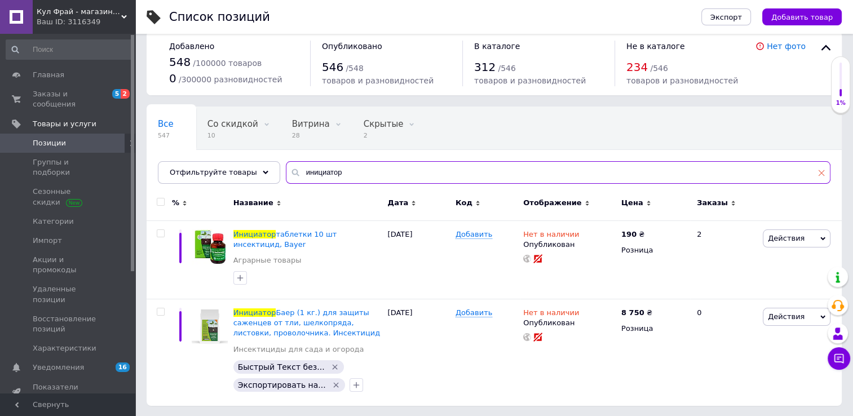
type input "инициатор"
click at [819, 175] on icon at bounding box center [821, 172] width 7 height 7
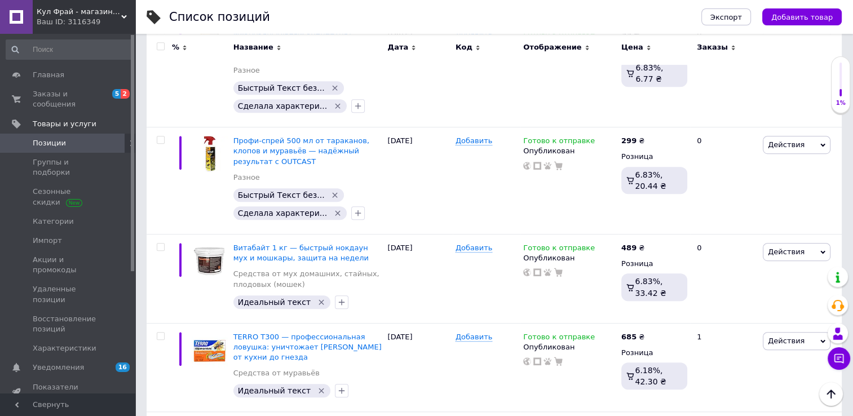
scroll to position [9286, 0]
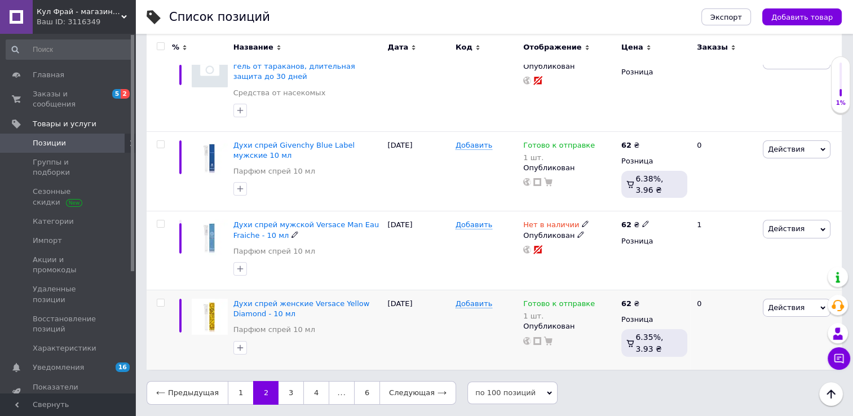
scroll to position [7867, 0]
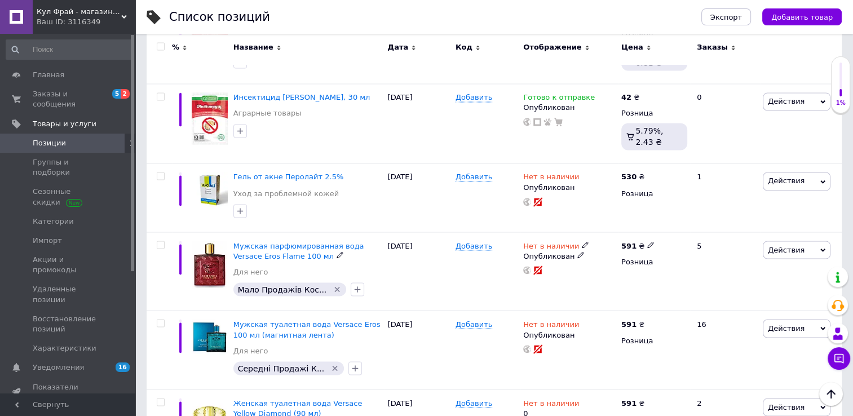
scroll to position [1968, 0]
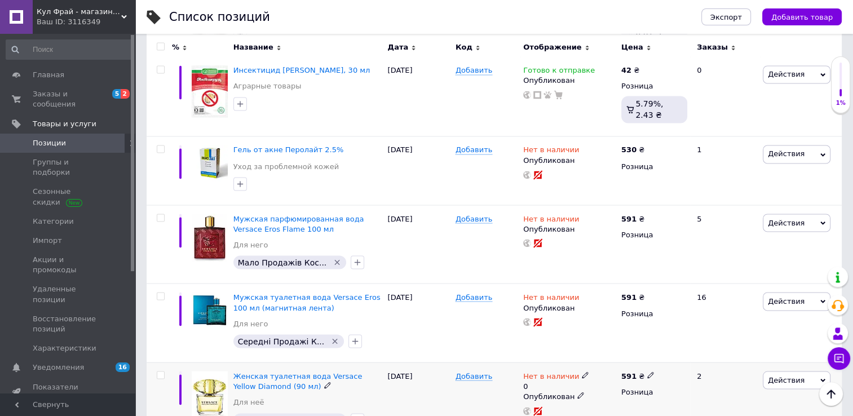
click at [582, 372] on icon at bounding box center [585, 375] width 7 height 7
drag, startPoint x: 720, startPoint y: 259, endPoint x: 711, endPoint y: 265, distance: 10.4
click at [720, 342] on div "Наличие Нет в наличии В наличии Под заказ Готово к отправке Остатки 0 шт." at bounding box center [662, 381] width 141 height 79
click at [629, 399] on input "0" at bounding box center [635, 410] width 86 height 23
click at [556, 362] on div "Нет в наличии 0 Наличие Нет в наличии В наличии Под заказ Готово к отправке Ост…" at bounding box center [570, 401] width 98 height 79
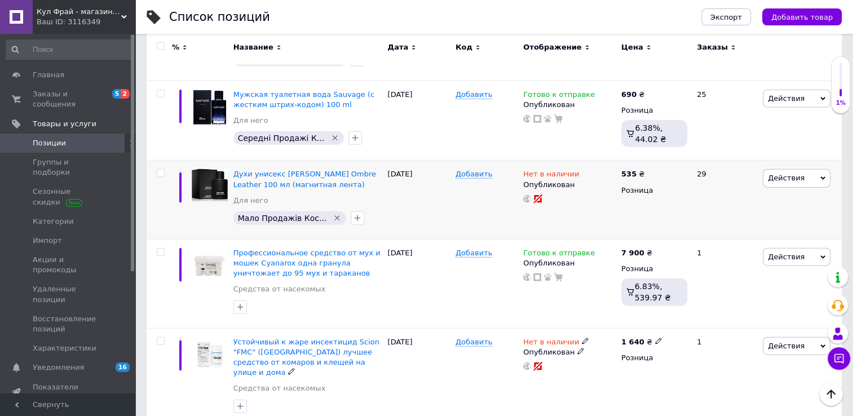
scroll to position [2589, 0]
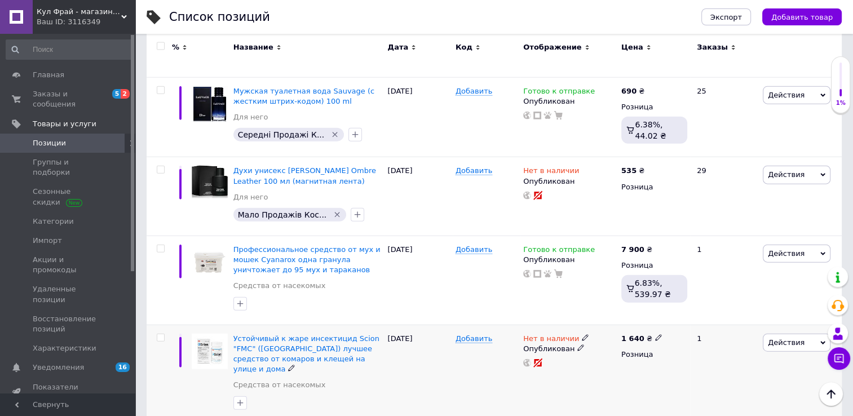
click at [582, 334] on icon at bounding box center [585, 337] width 7 height 7
click at [602, 371] on li "Готово к отправке" at bounding box center [646, 379] width 107 height 16
click at [564, 325] on div "Нет в наличии Наличие Готово к отправке В наличии Нет в наличии Под заказ Остат…" at bounding box center [570, 374] width 98 height 99
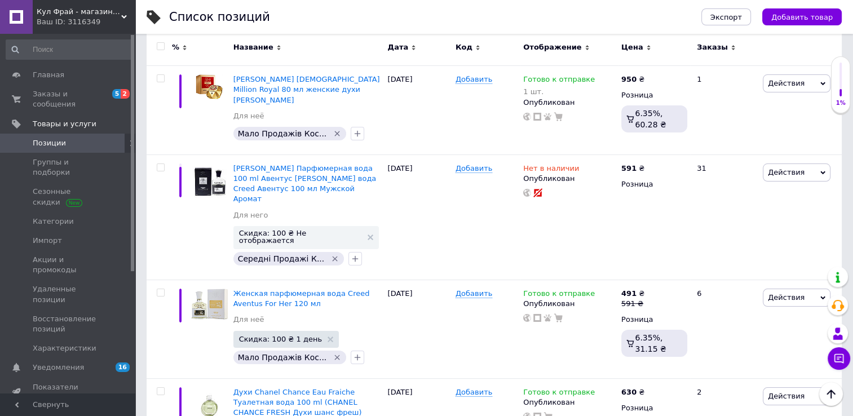
scroll to position [4393, 0]
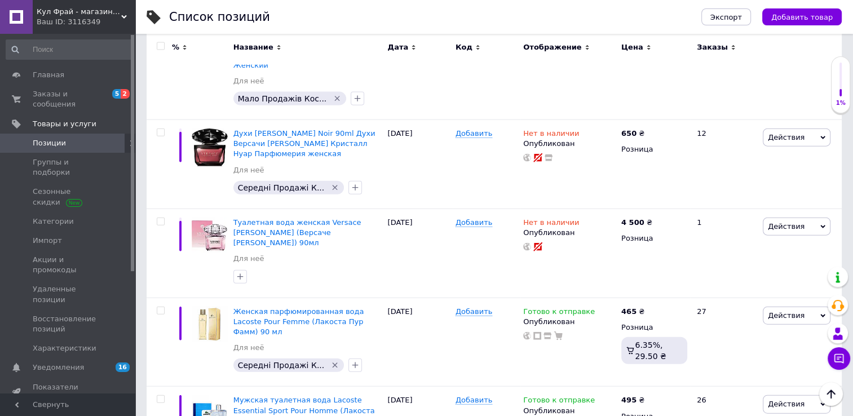
scroll to position [6875, 0]
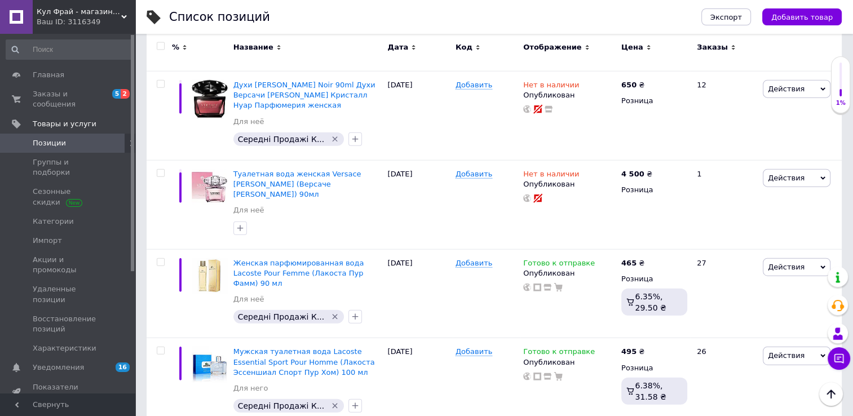
drag, startPoint x: 725, startPoint y: 296, endPoint x: 666, endPoint y: 324, distance: 65.1
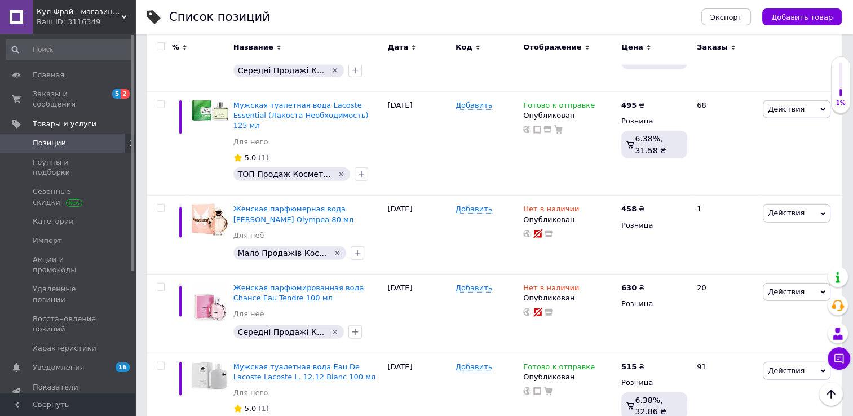
scroll to position [7213, 0]
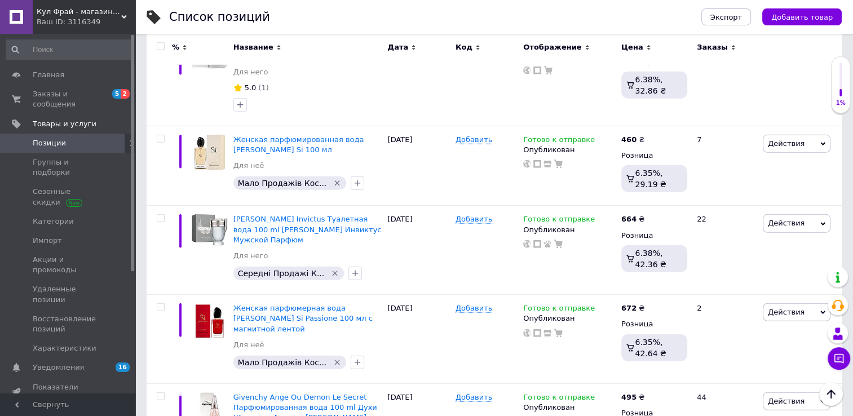
scroll to position [7599, 0]
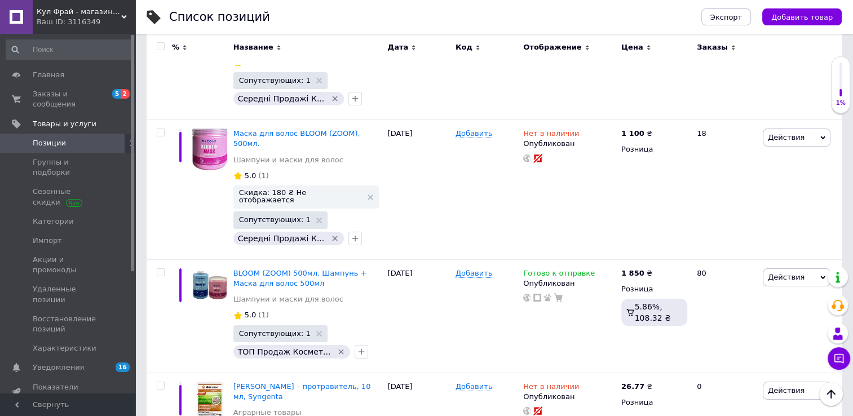
scroll to position [8537, 0]
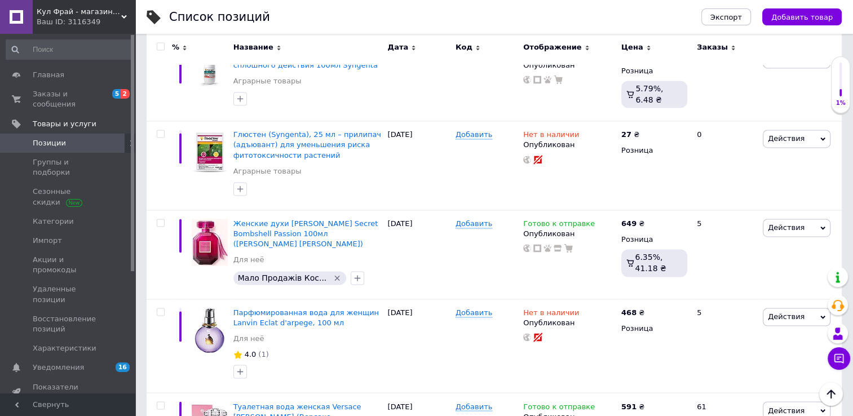
scroll to position [1748, 0]
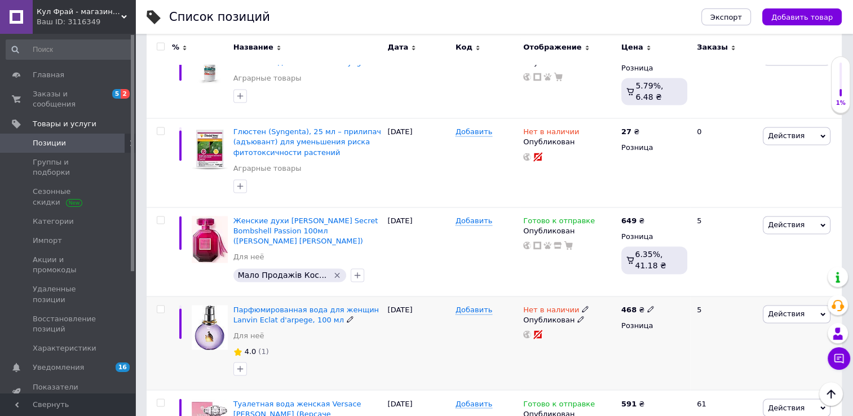
click at [582, 306] on icon at bounding box center [585, 309] width 7 height 7
drag, startPoint x: 615, startPoint y: 324, endPoint x: 600, endPoint y: 324, distance: 15.8
click at [615, 342] on li "Готово к отправке" at bounding box center [646, 350] width 107 height 16
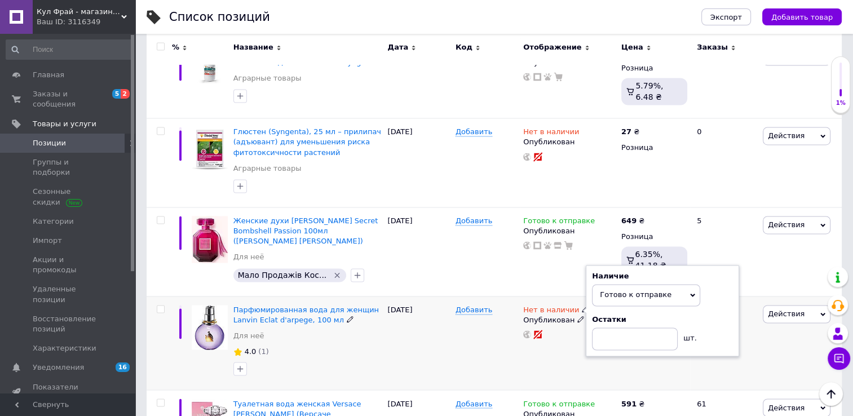
click at [574, 330] on div "Нет в наличии Наличие Готово к отправке В наличии Нет в наличии Под заказ Остат…" at bounding box center [570, 343] width 98 height 94
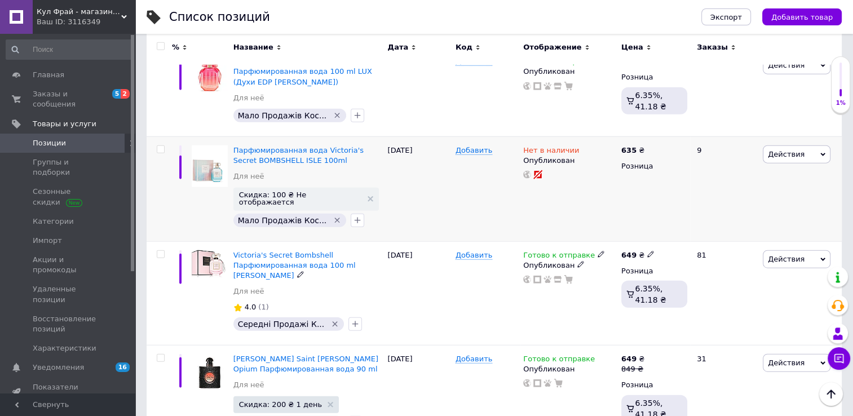
scroll to position [2707, 0]
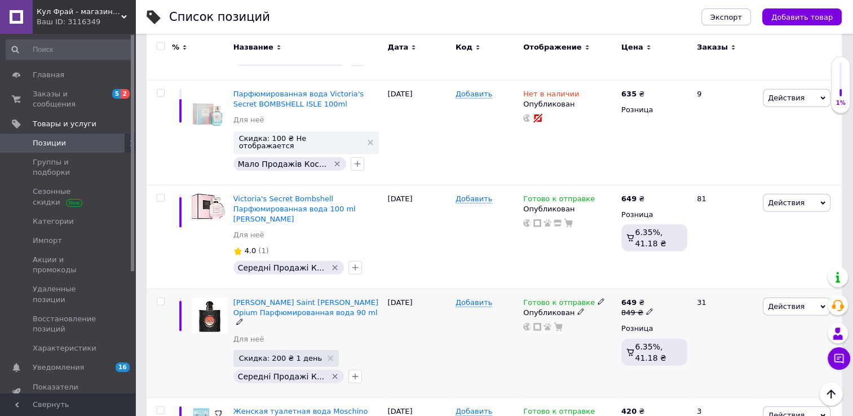
click at [598, 299] on use at bounding box center [601, 302] width 6 height 6
drag, startPoint x: 741, startPoint y: 242, endPoint x: 724, endPoint y: 241, distance: 16.9
click at [740, 307] on div "Остатки" at bounding box center [676, 312] width 141 height 10
click at [647, 320] on input at bounding box center [649, 331] width 86 height 23
type input "1"
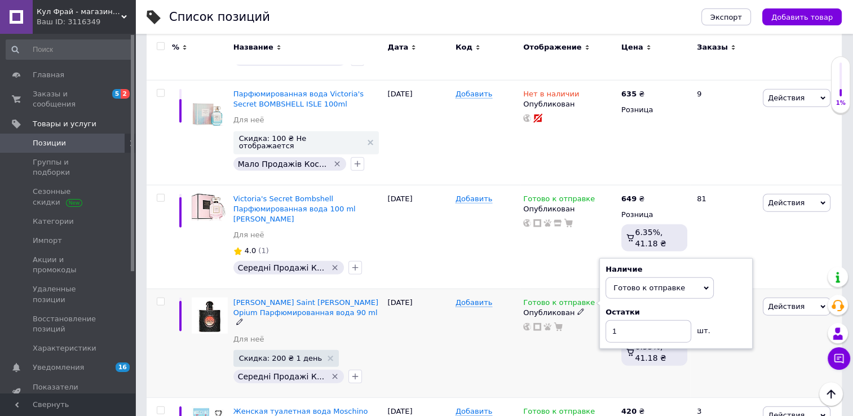
click at [523, 289] on div "Готово к отправке Наличие Готово к отправке В наличии Нет в наличии Под заказ О…" at bounding box center [570, 343] width 98 height 109
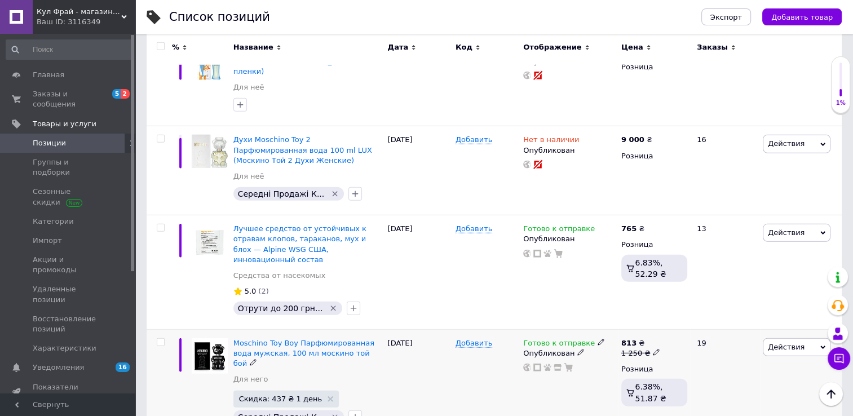
scroll to position [3158, 0]
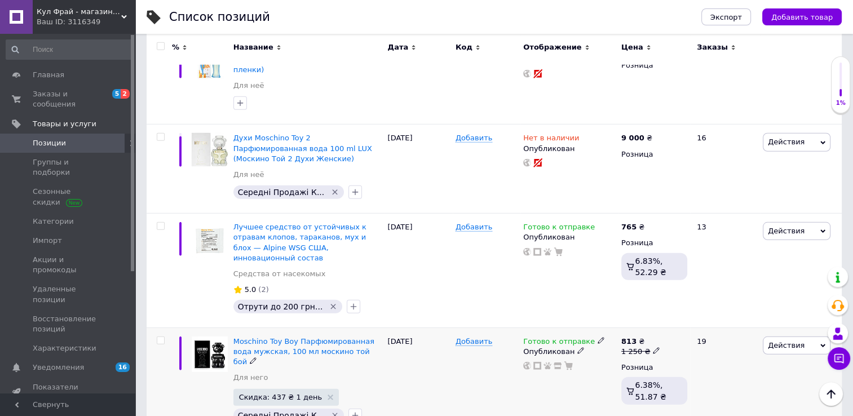
click at [598, 338] on use at bounding box center [601, 341] width 6 height 6
click at [733, 303] on div "Наличие Готово к отправке В наличии Нет в наличии Под заказ Остатки шт." at bounding box center [676, 342] width 141 height 79
click at [639, 359] on input at bounding box center [649, 370] width 86 height 23
type input "1"
click at [478, 328] on div "Добавить" at bounding box center [487, 382] width 68 height 109
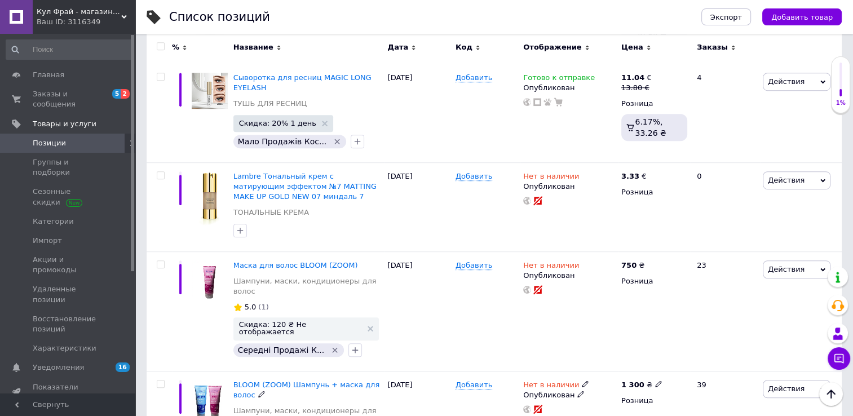
scroll to position [4963, 0]
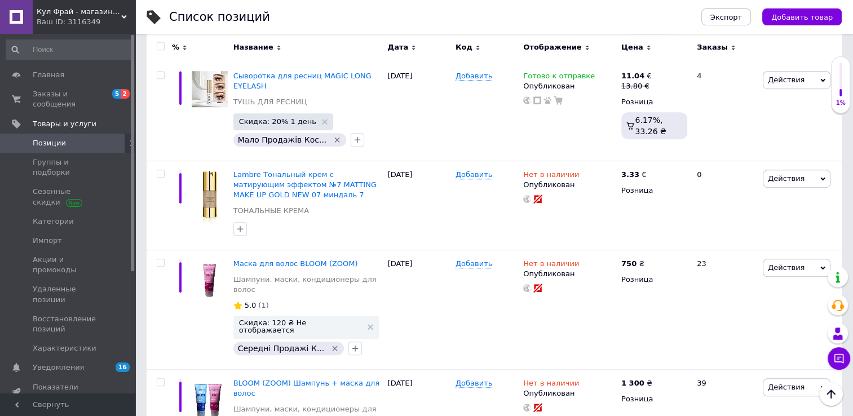
click at [125, 12] on div "Кул Фрай - магазин проверенных товаров и умеренных цен Ваш ID: 3116349" at bounding box center [84, 17] width 103 height 34
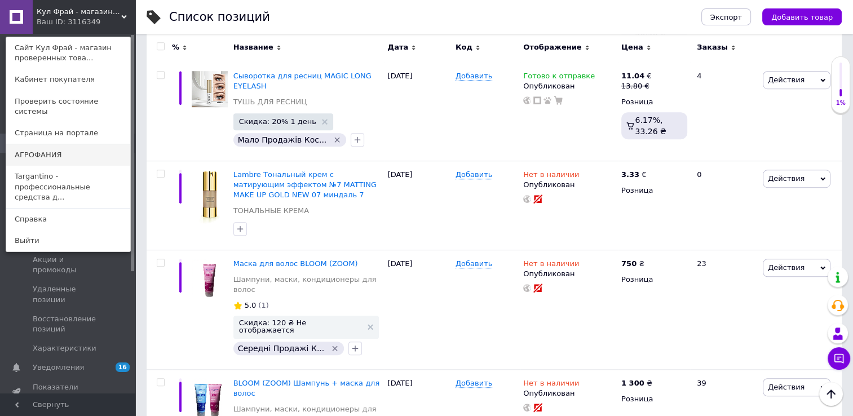
click at [25, 144] on link "АГРОФАНИЯ" at bounding box center [68, 154] width 124 height 21
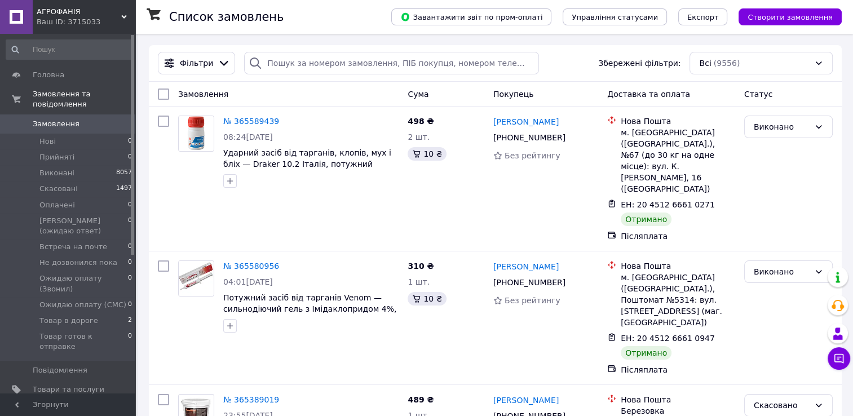
click at [122, 14] on icon at bounding box center [124, 17] width 6 height 6
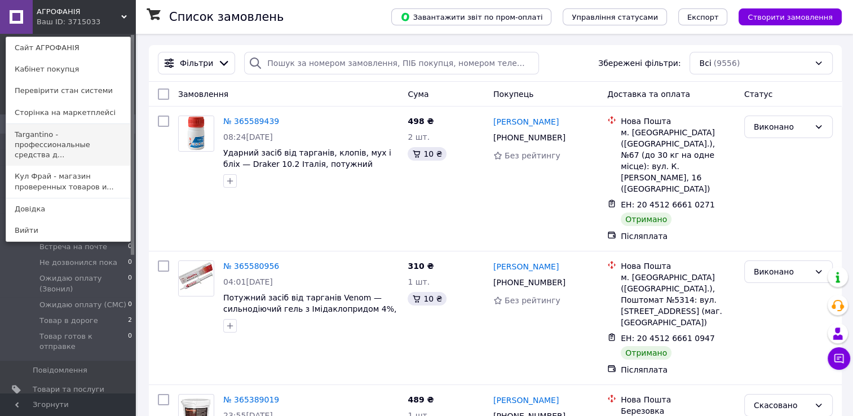
click at [42, 138] on link "Targantino - профессиональные средства д..." at bounding box center [68, 145] width 124 height 42
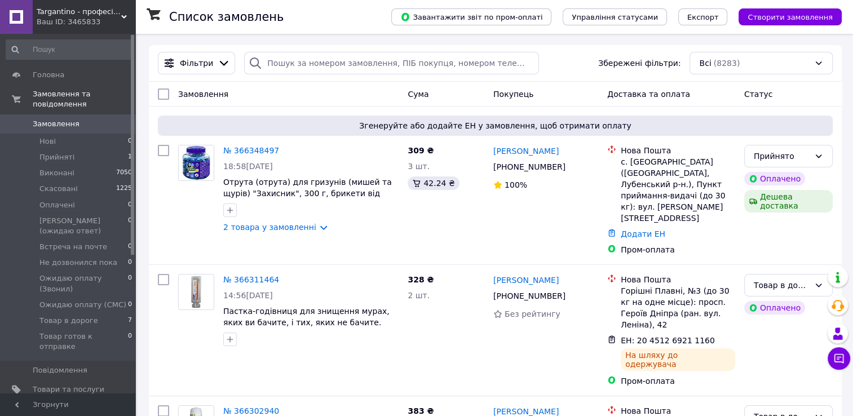
click at [125, 14] on icon at bounding box center [124, 17] width 6 height 6
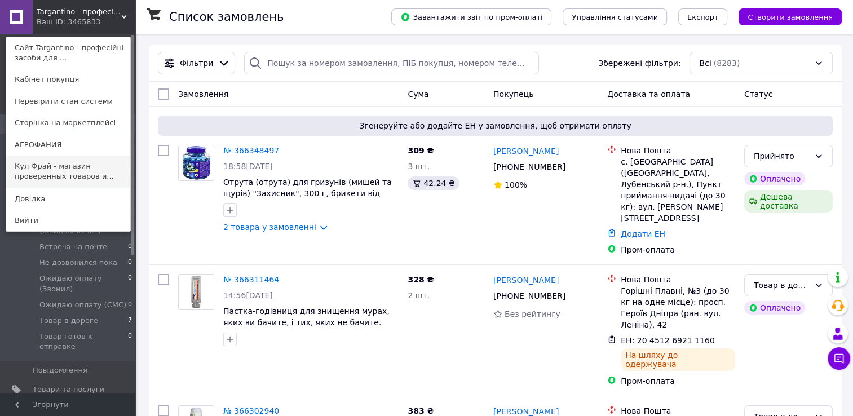
click at [37, 168] on link "Кул Фрай - магазин проверенных товаров и..." at bounding box center [68, 172] width 124 height 32
